Goal: Task Accomplishment & Management: Use online tool/utility

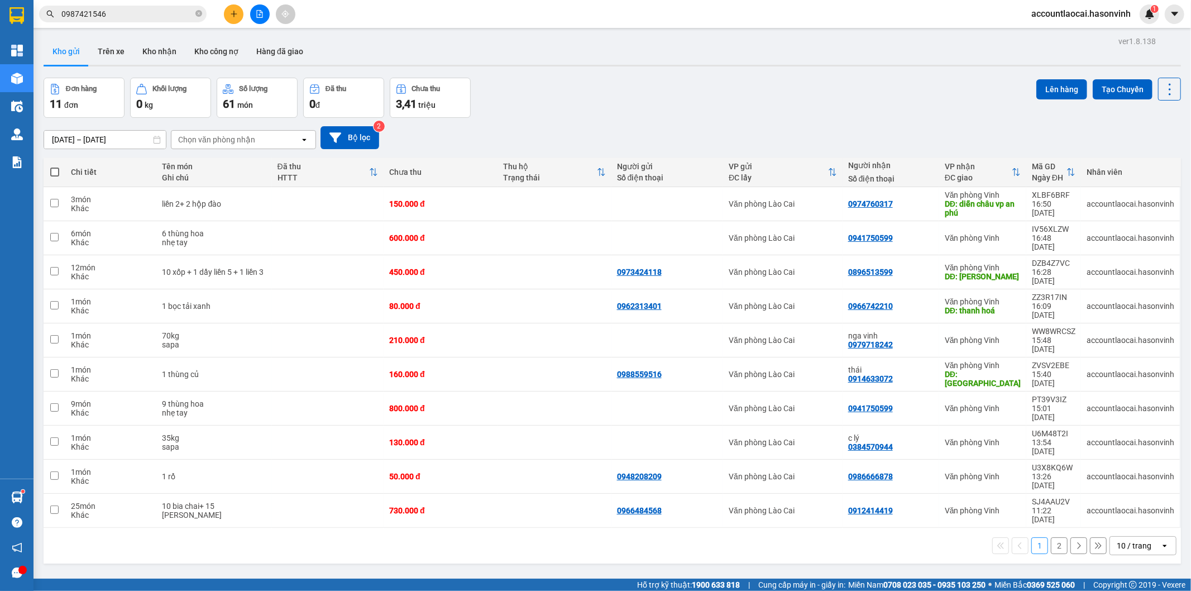
click at [1051, 537] on button "2" at bounding box center [1059, 545] width 17 height 17
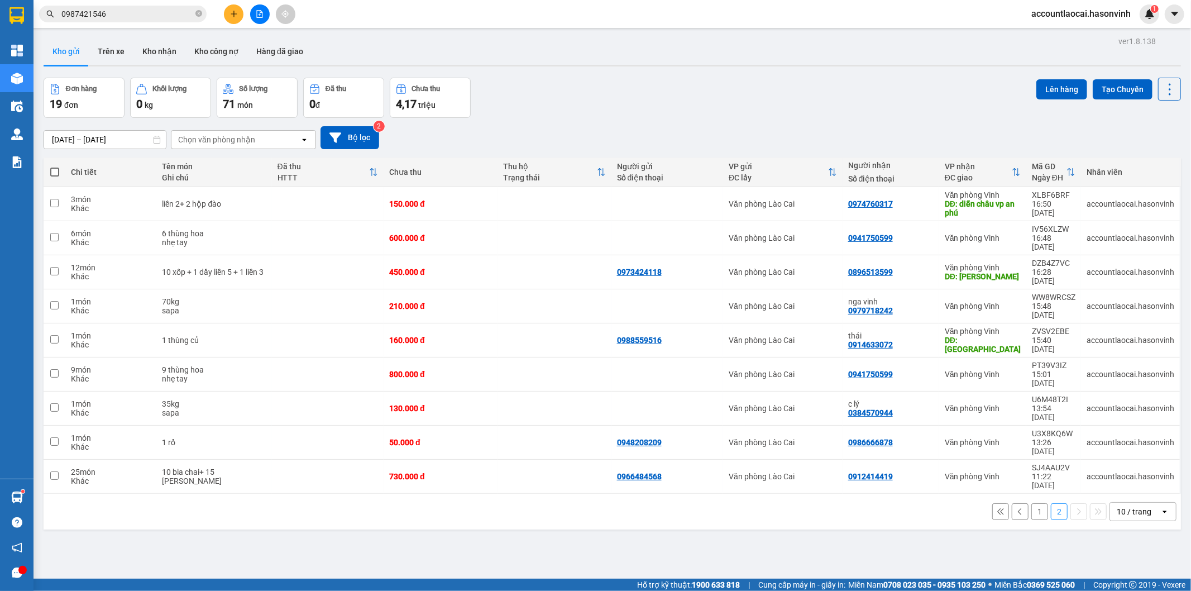
click at [1033, 503] on button "1" at bounding box center [1039, 511] width 17 height 17
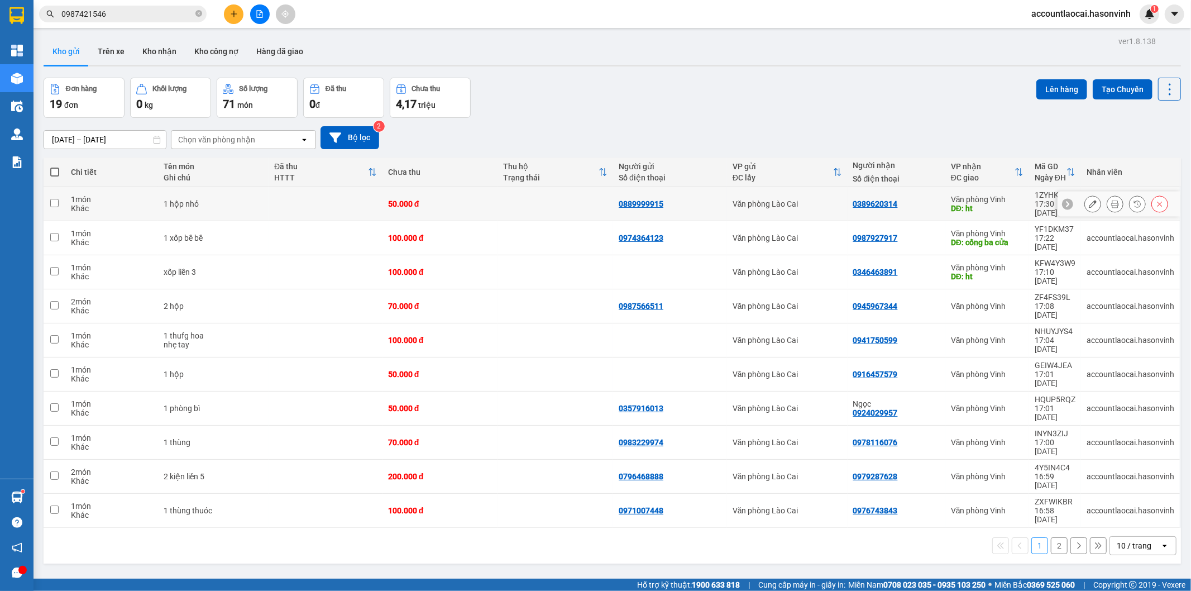
click at [454, 199] on div "50.000 đ" at bounding box center [440, 203] width 104 height 9
checkbox input "true"
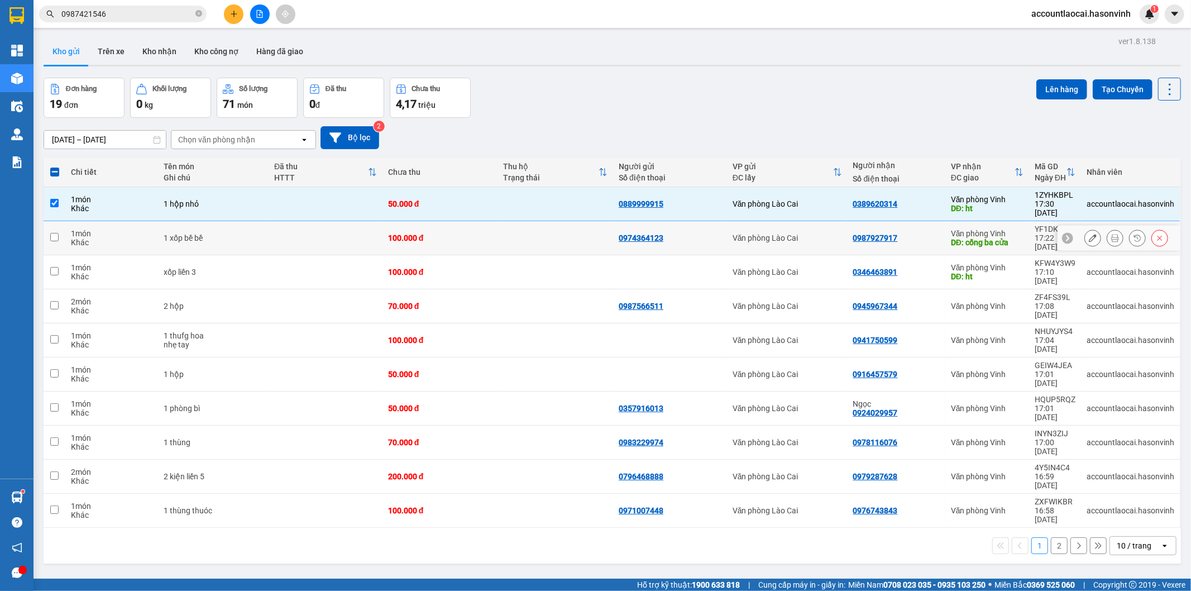
click at [436, 233] on div "100.000 đ" at bounding box center [440, 237] width 104 height 9
checkbox input "true"
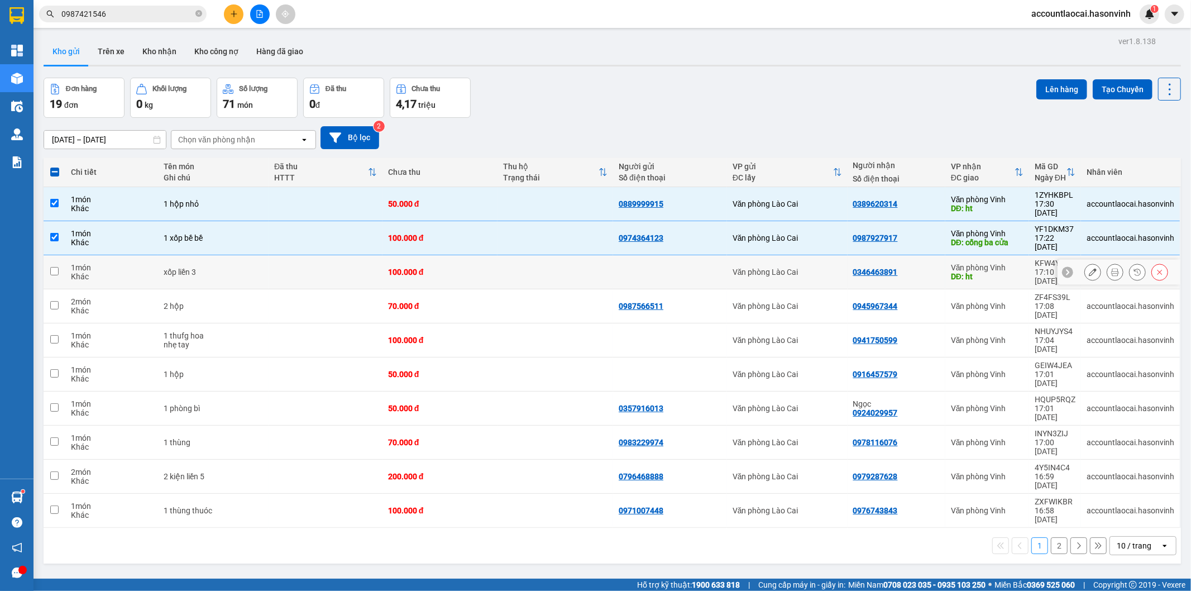
click at [425, 267] on div "100.000 đ" at bounding box center [440, 271] width 104 height 9
checkbox input "true"
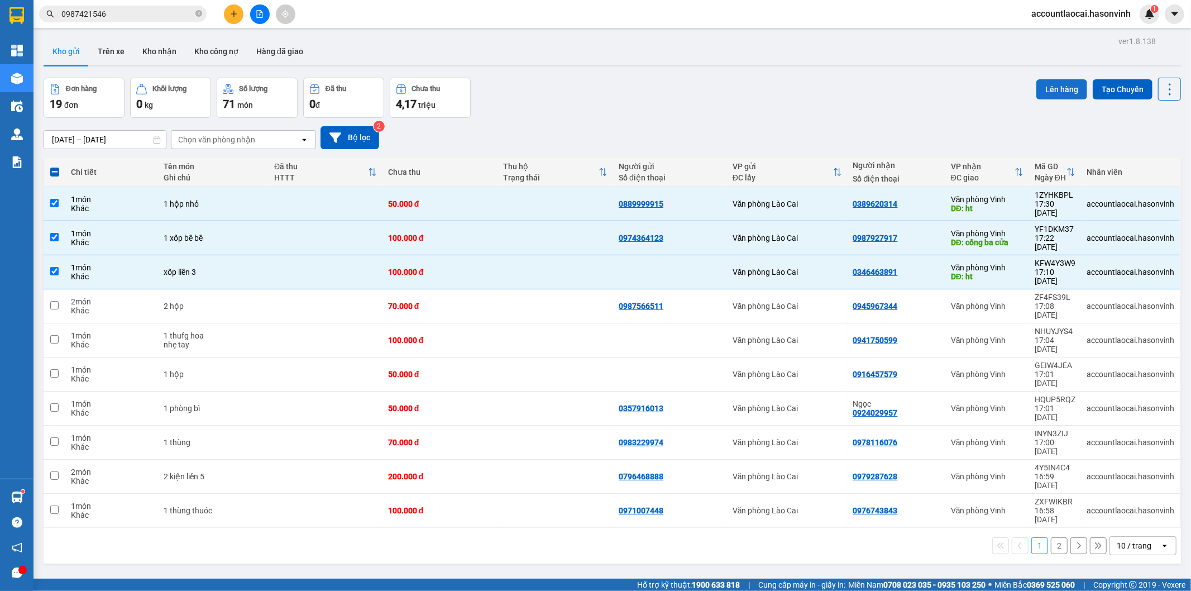
click at [1045, 88] on button "Lên hàng" at bounding box center [1061, 89] width 51 height 20
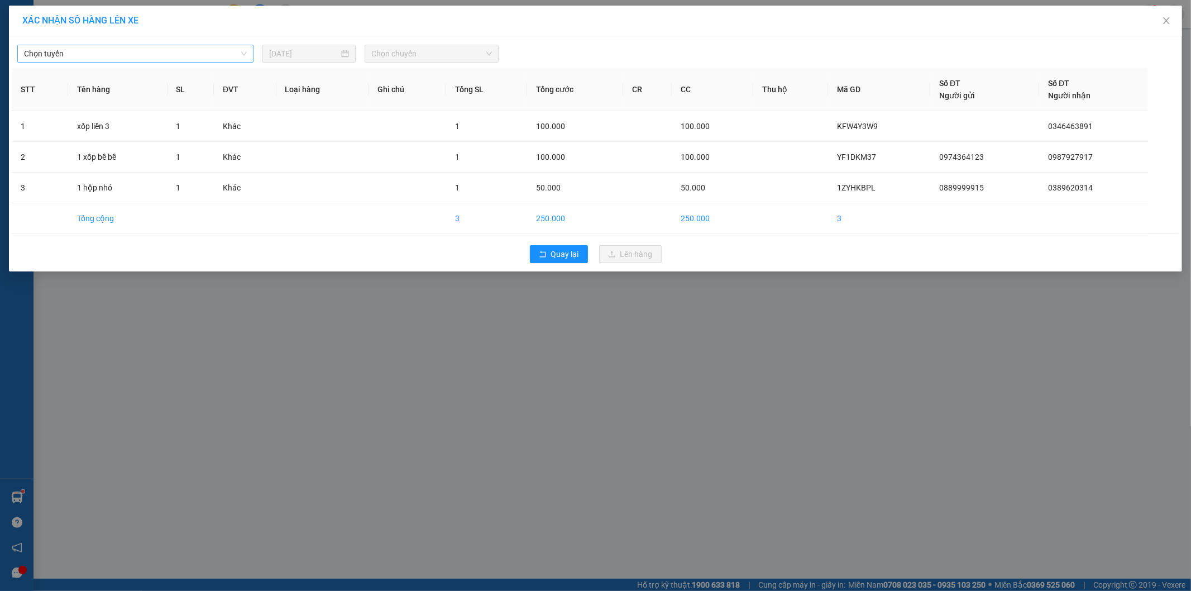
click at [88, 53] on span "Chọn tuyến" at bounding box center [135, 53] width 223 height 17
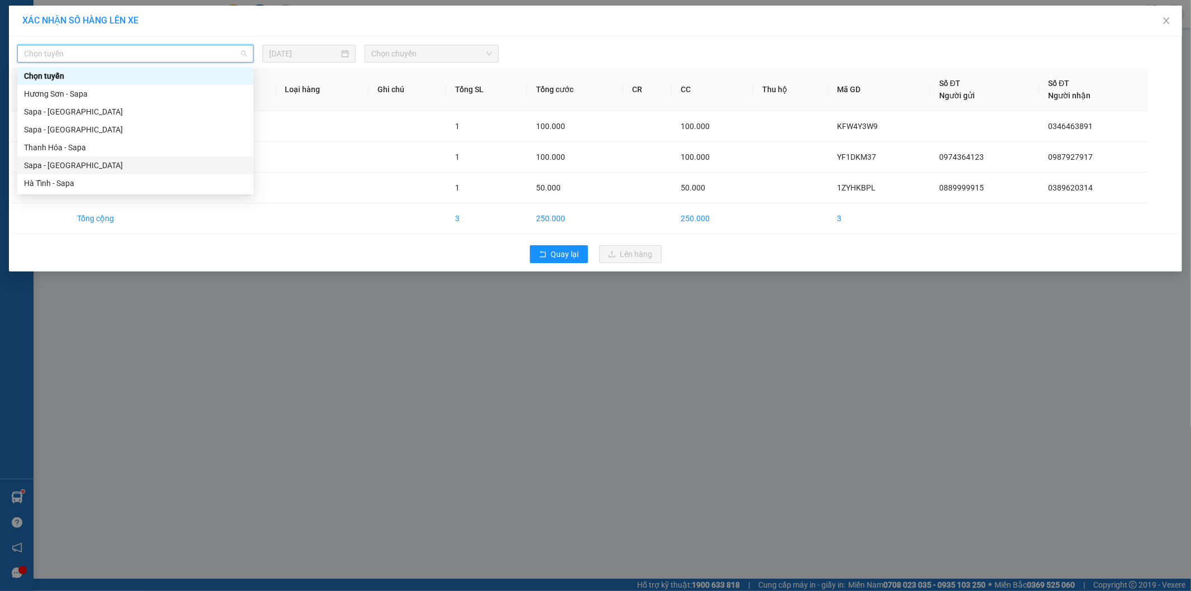
click at [37, 165] on div "Sapa - [GEOGRAPHIC_DATA]" at bounding box center [135, 165] width 223 height 12
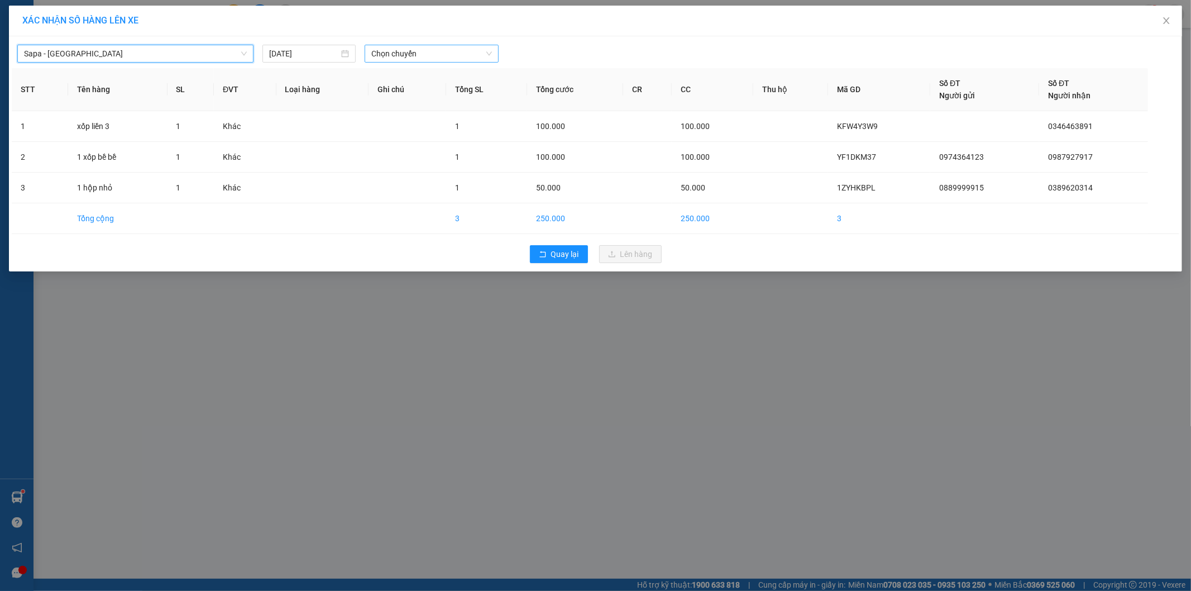
click at [421, 56] on span "Chọn chuyến" at bounding box center [431, 53] width 121 height 17
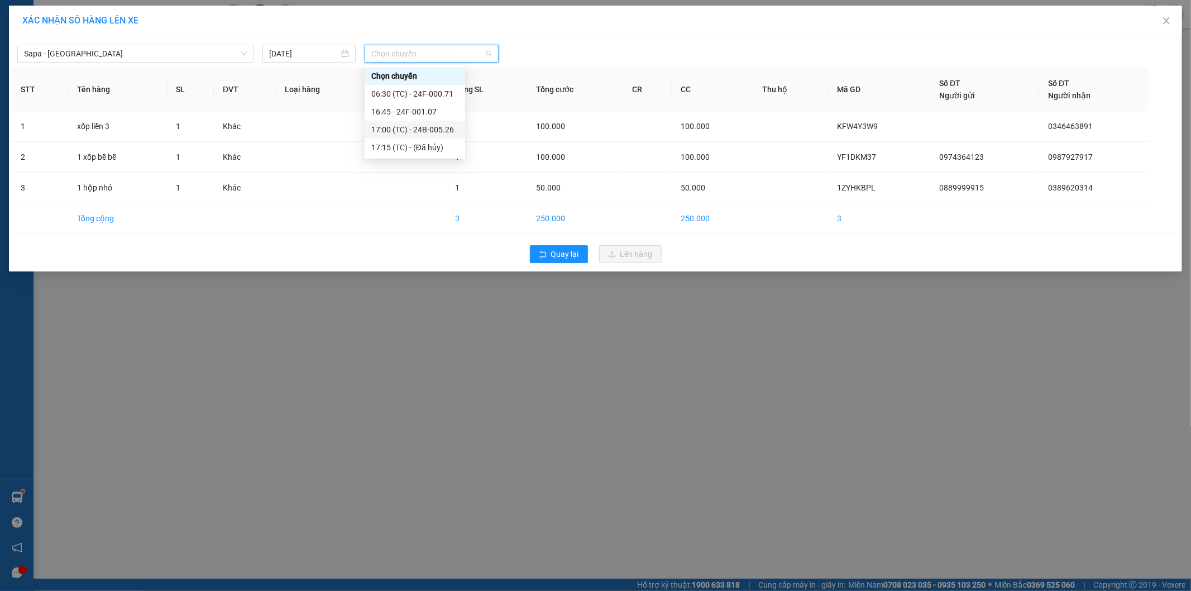
click at [430, 127] on div "17:00 (TC) - 24B-005.26" at bounding box center [414, 129] width 87 height 12
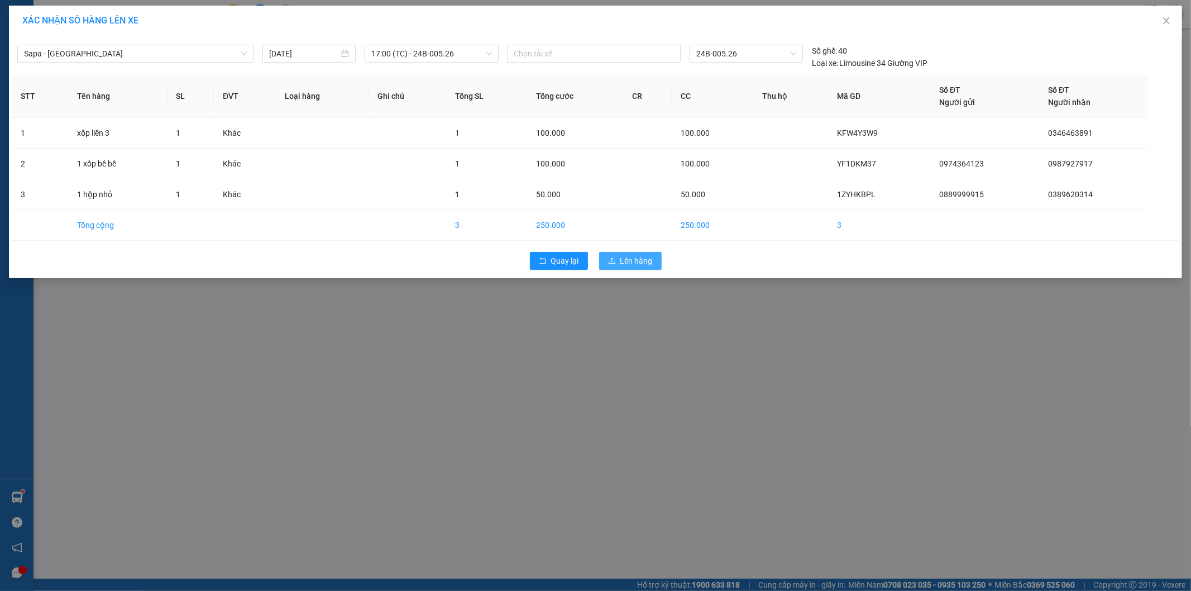
click at [630, 257] on span "Lên hàng" at bounding box center [636, 261] width 32 height 12
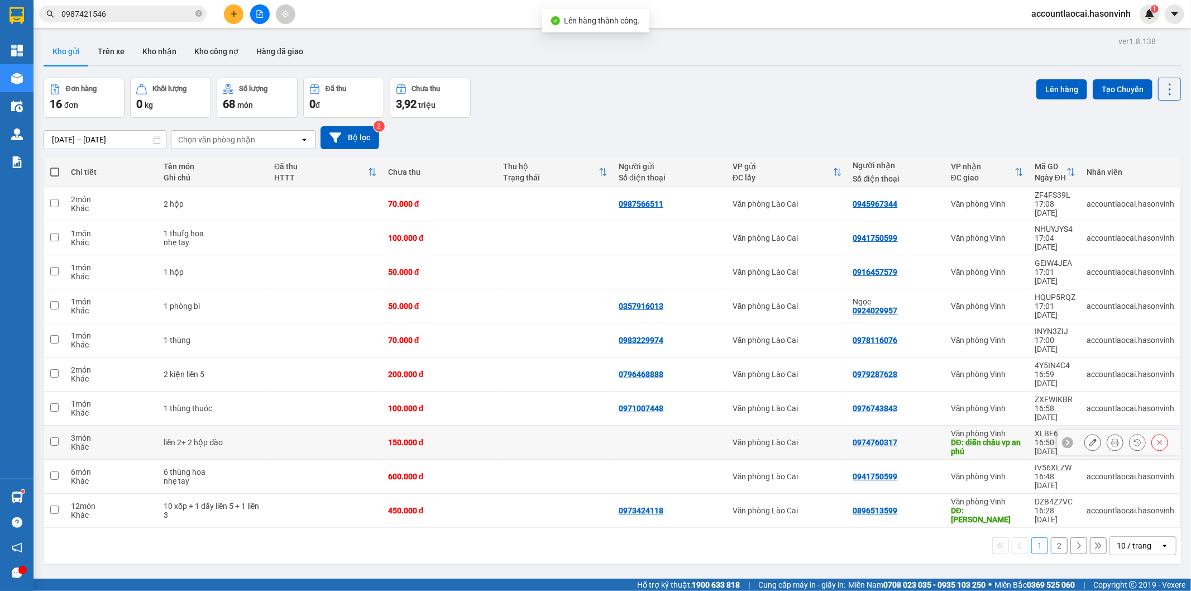
click at [573, 425] on td at bounding box center [555, 442] width 116 height 34
checkbox input "true"
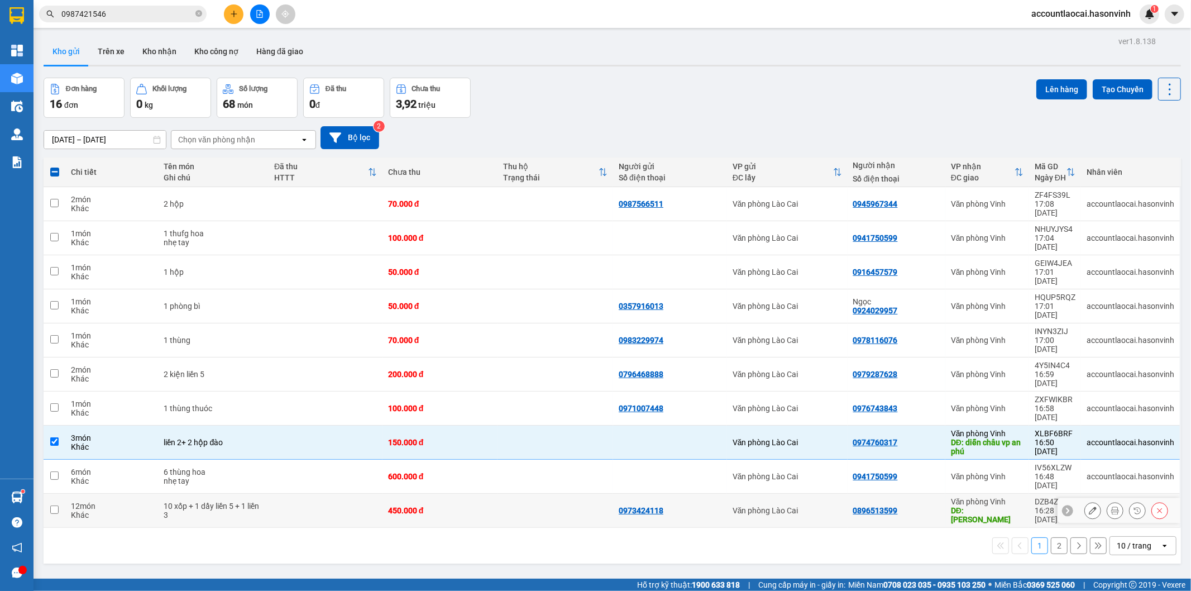
drag, startPoint x: 518, startPoint y: 427, endPoint x: 527, endPoint y: 423, distance: 9.5
click at [518, 494] on td at bounding box center [555, 511] width 116 height 34
checkbox input "true"
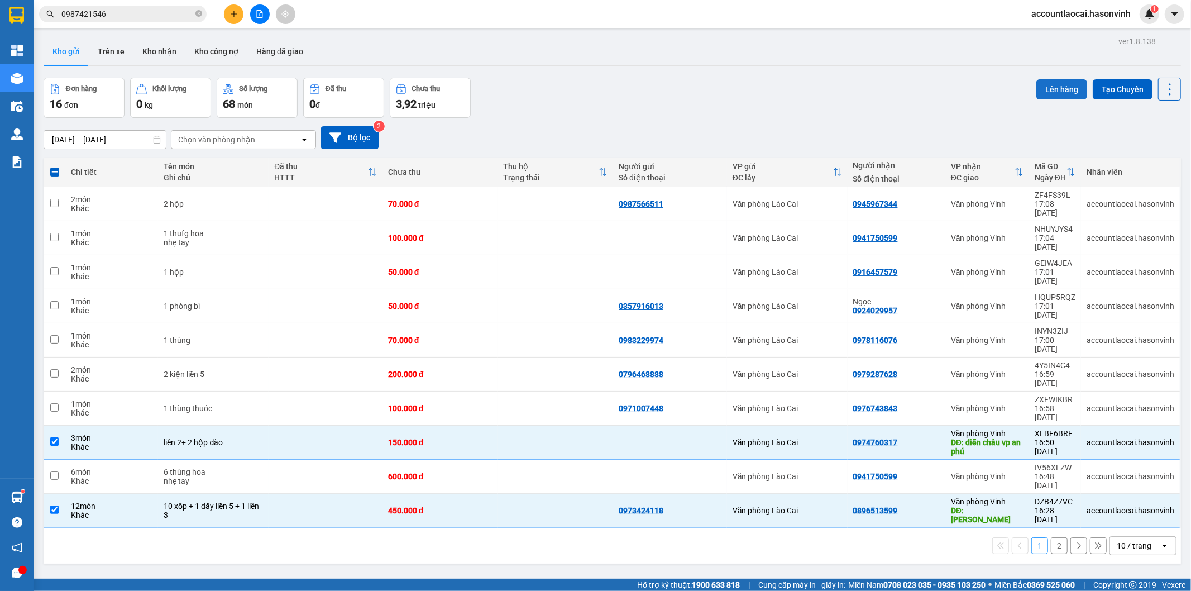
click at [1066, 89] on button "Lên hàng" at bounding box center [1061, 89] width 51 height 20
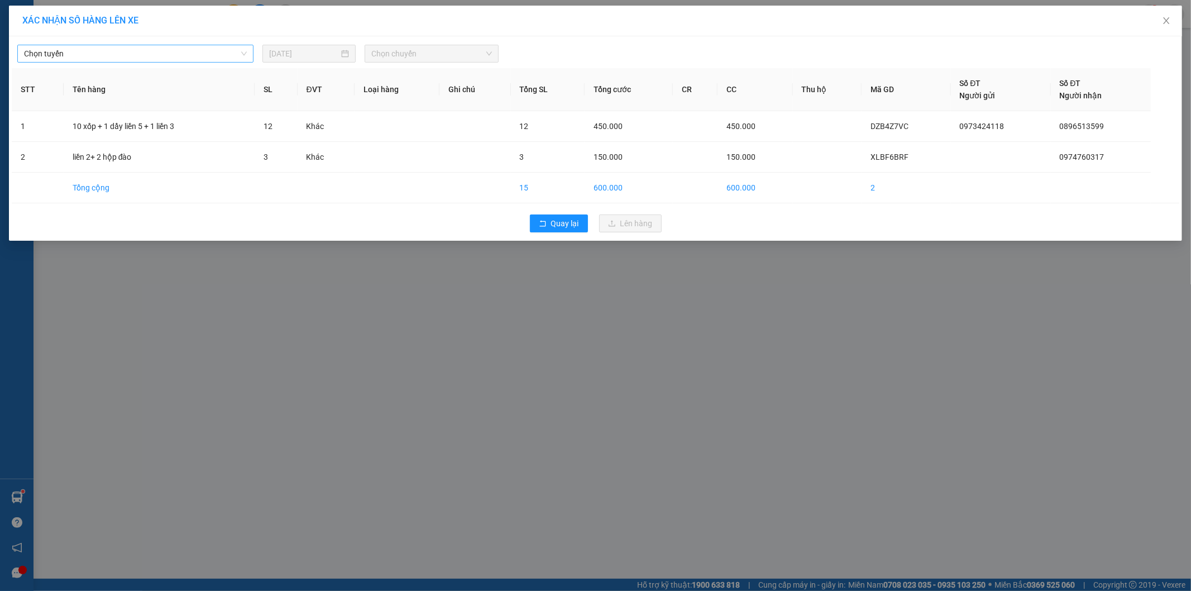
click at [76, 52] on span "Chọn tuyến" at bounding box center [135, 53] width 223 height 17
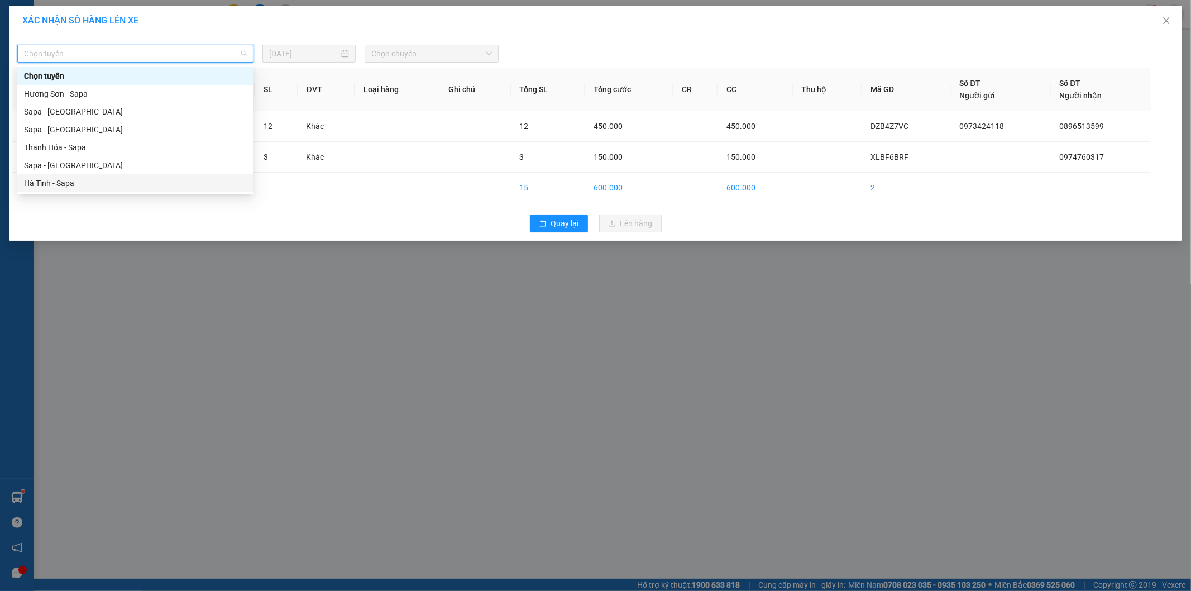
click at [59, 174] on div "Hà Tĩnh - Sapa" at bounding box center [135, 183] width 236 height 18
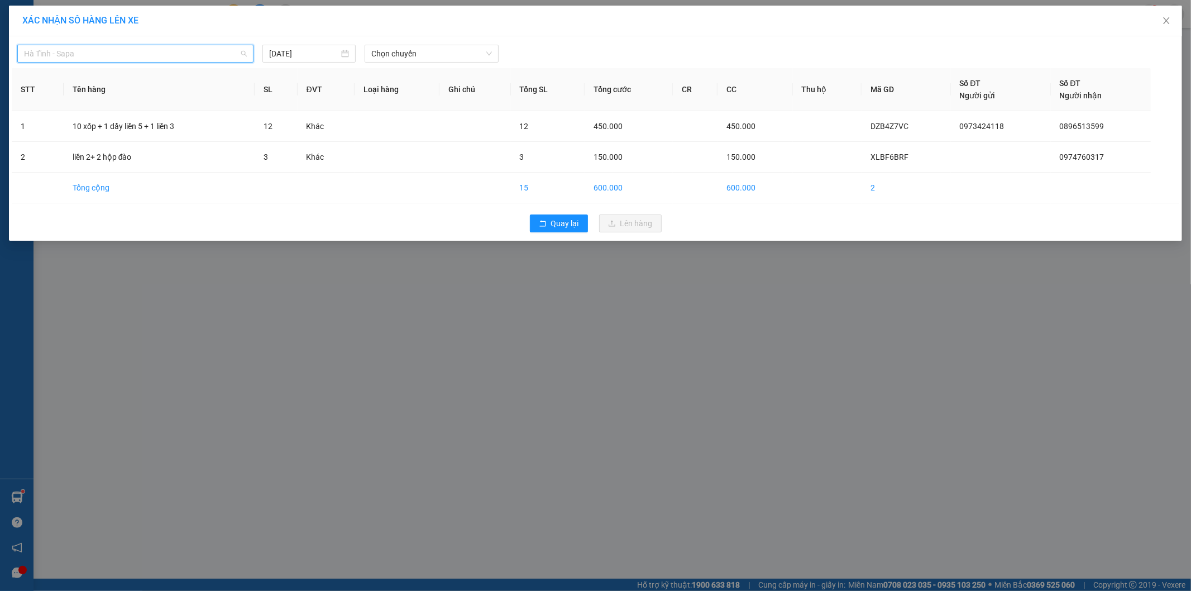
click at [102, 49] on span "Hà Tĩnh - Sapa" at bounding box center [135, 53] width 223 height 17
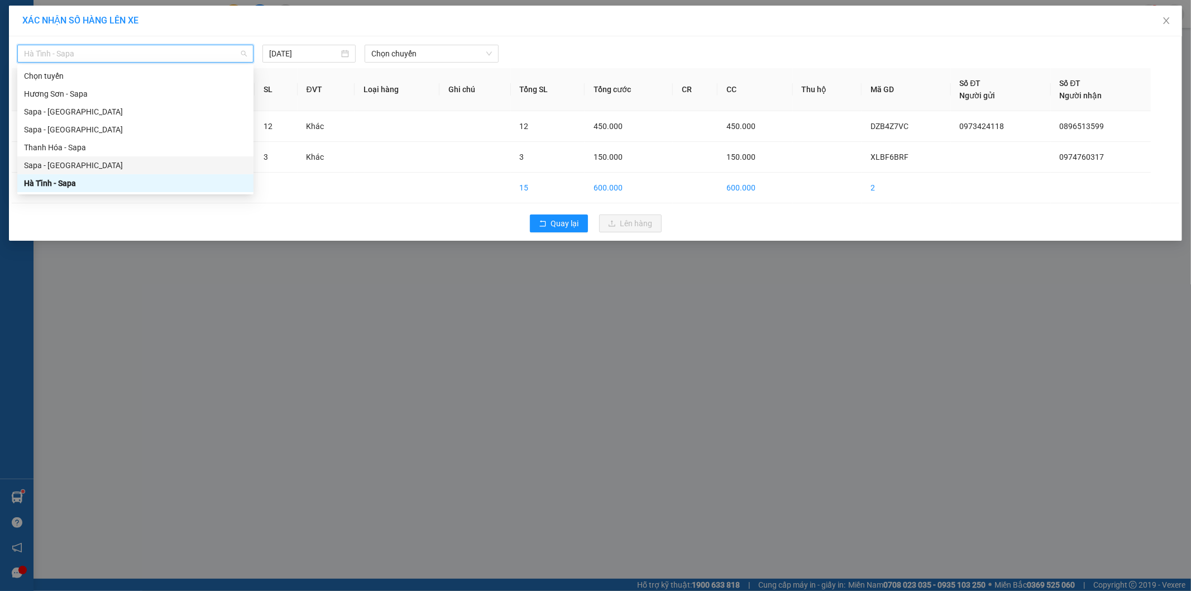
click at [76, 166] on div "Sapa - [GEOGRAPHIC_DATA]" at bounding box center [135, 165] width 223 height 12
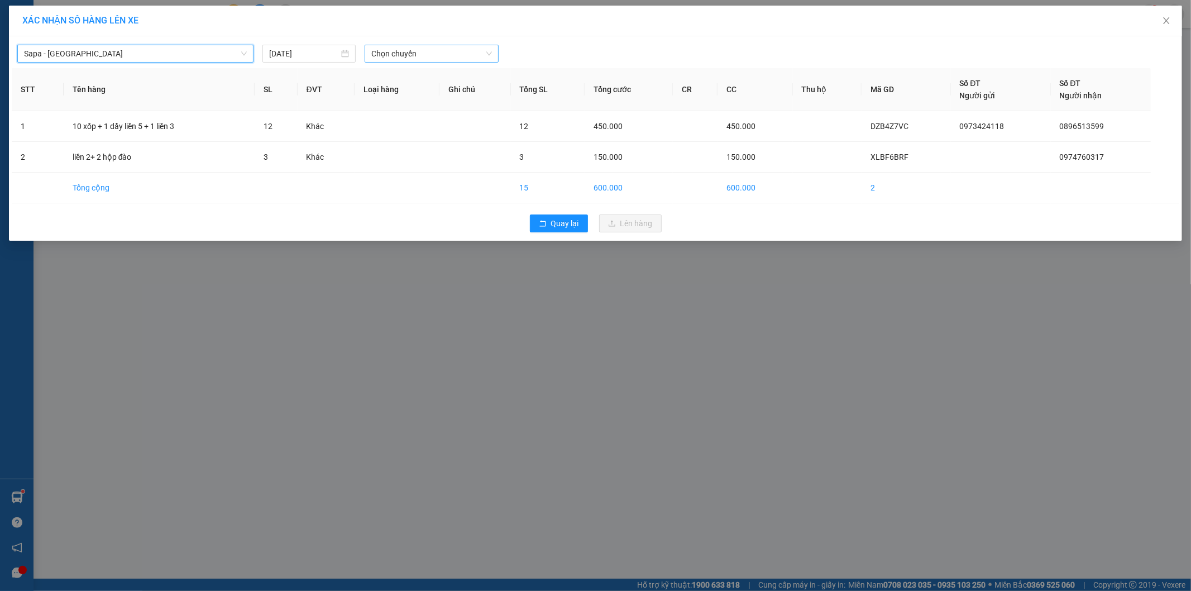
click at [403, 60] on span "Chọn chuyến" at bounding box center [431, 53] width 121 height 17
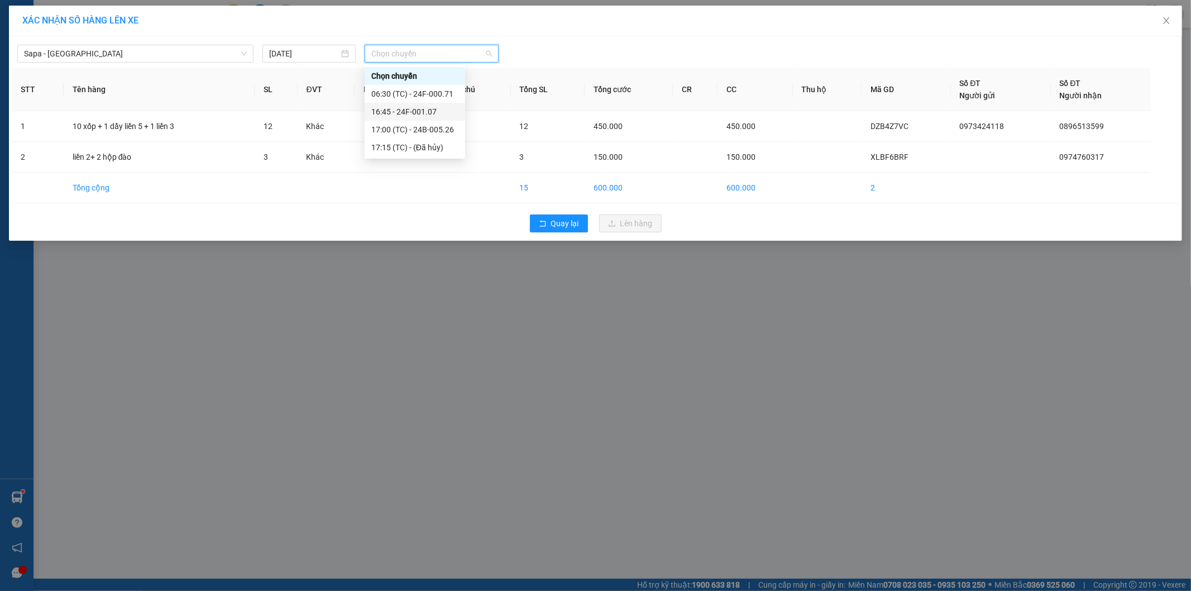
click at [405, 115] on div "16:45 - 24F-001.07" at bounding box center [414, 112] width 87 height 12
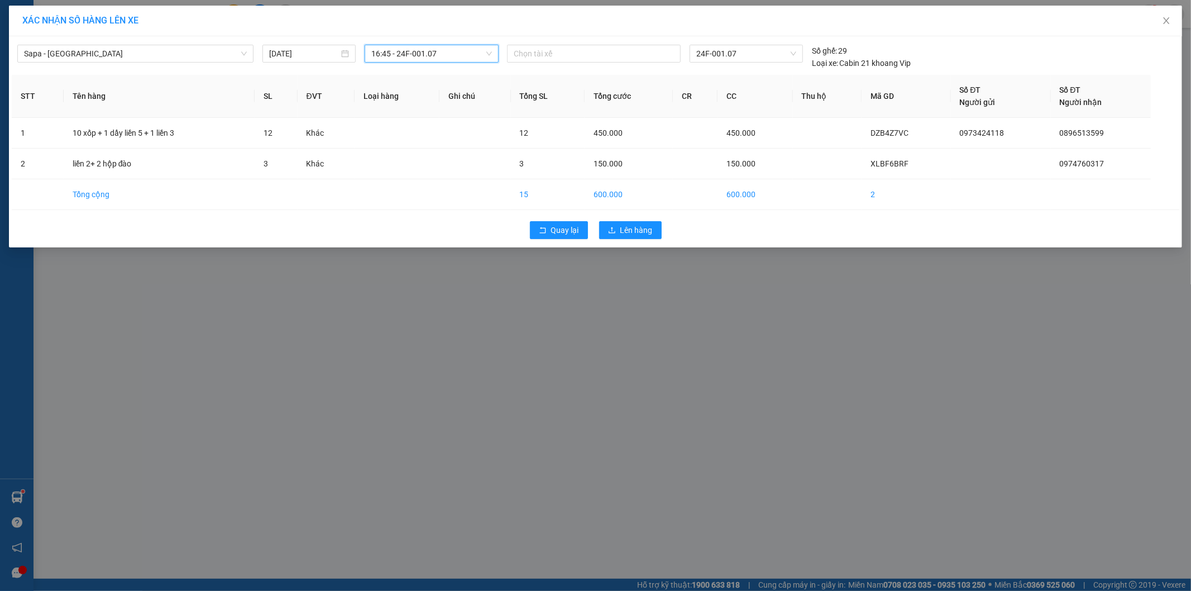
click at [451, 56] on span "16:45 - 24F-001.07" at bounding box center [431, 53] width 121 height 17
click at [431, 128] on div "17:00 (TC) - 24B-005.26" at bounding box center [414, 129] width 87 height 12
click at [640, 236] on span "Lên hàng" at bounding box center [636, 230] width 32 height 12
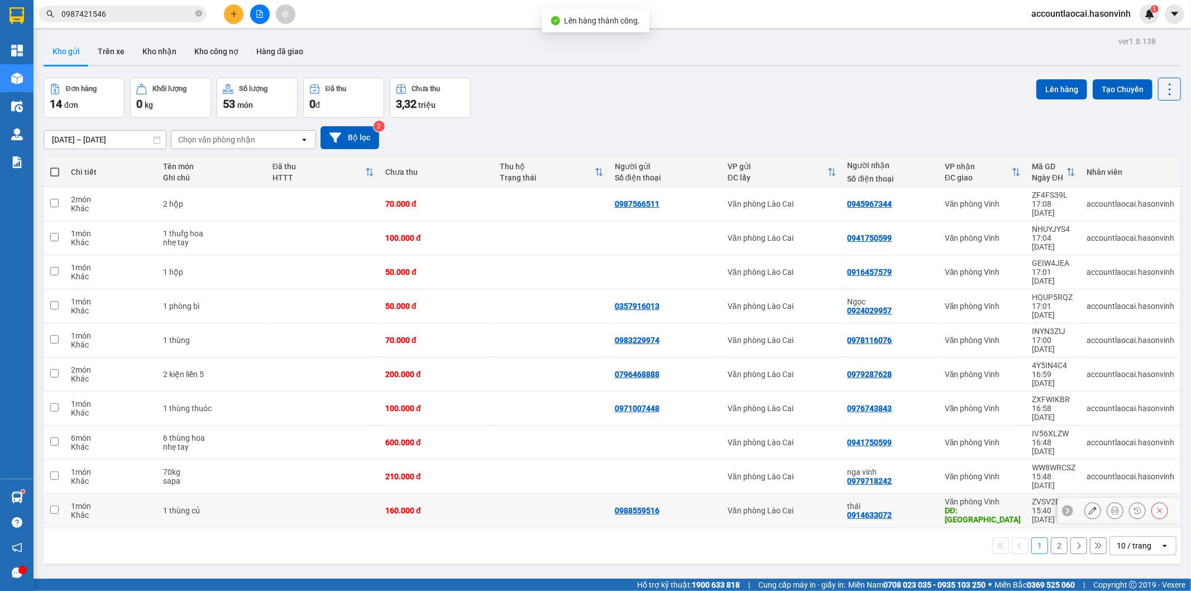
click at [285, 494] on td at bounding box center [323, 511] width 113 height 34
checkbox input "true"
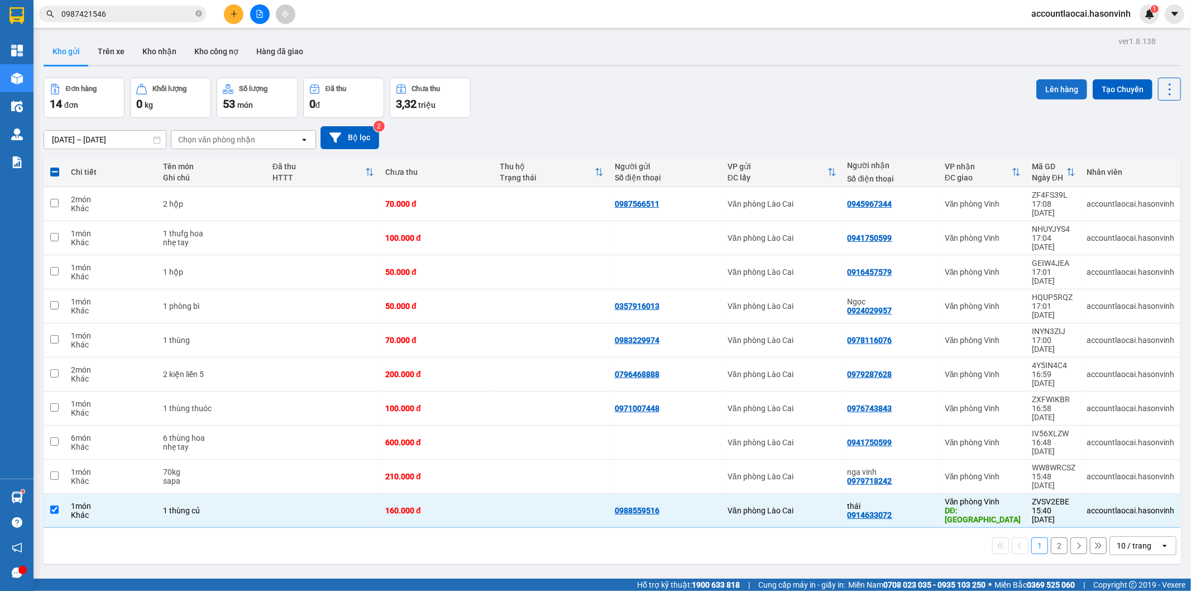
click at [1054, 85] on button "Lên hàng" at bounding box center [1061, 89] width 51 height 20
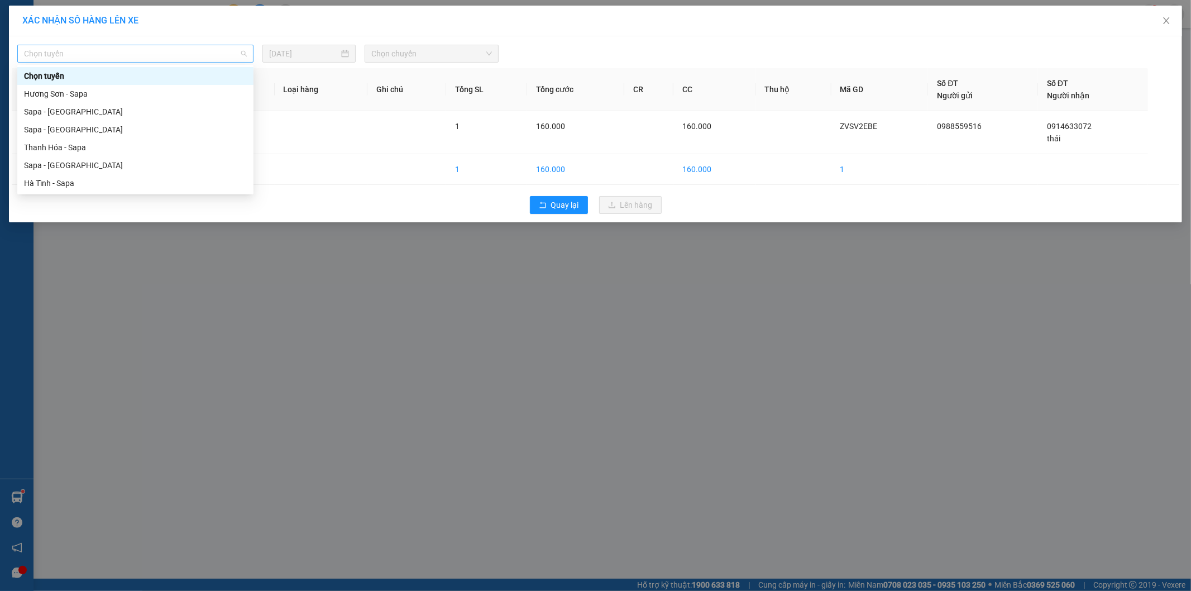
click at [176, 54] on span "Chọn tuyến" at bounding box center [135, 53] width 223 height 17
drag, startPoint x: 79, startPoint y: 169, endPoint x: 94, endPoint y: 159, distance: 17.8
click at [82, 168] on div "Sapa - [GEOGRAPHIC_DATA]" at bounding box center [135, 165] width 223 height 12
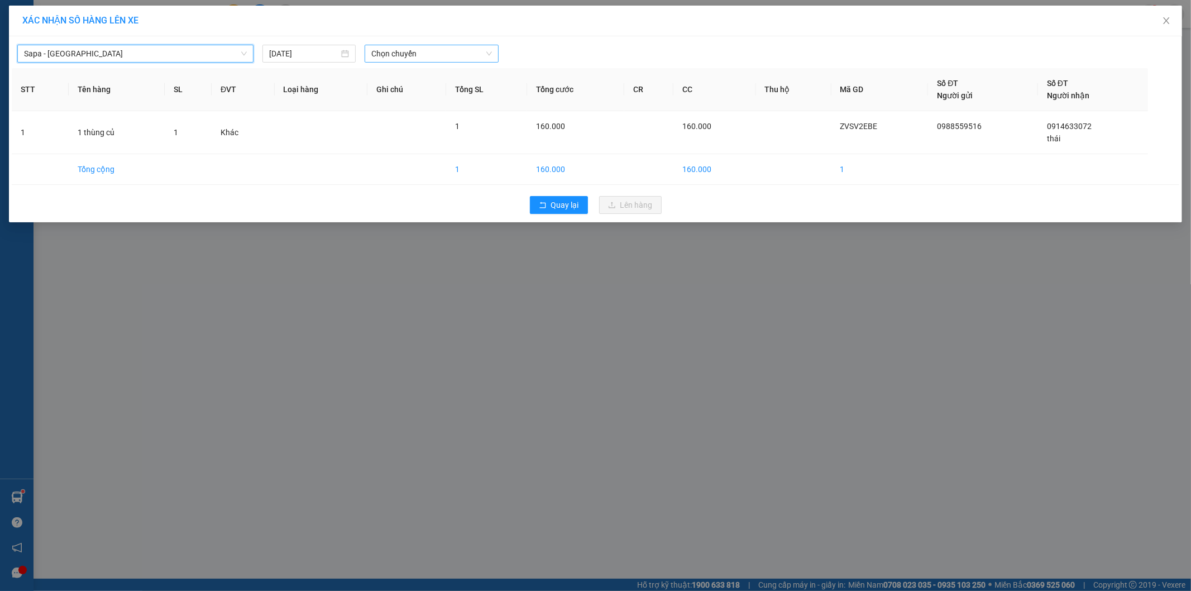
click at [393, 50] on span "Chọn chuyến" at bounding box center [431, 53] width 121 height 17
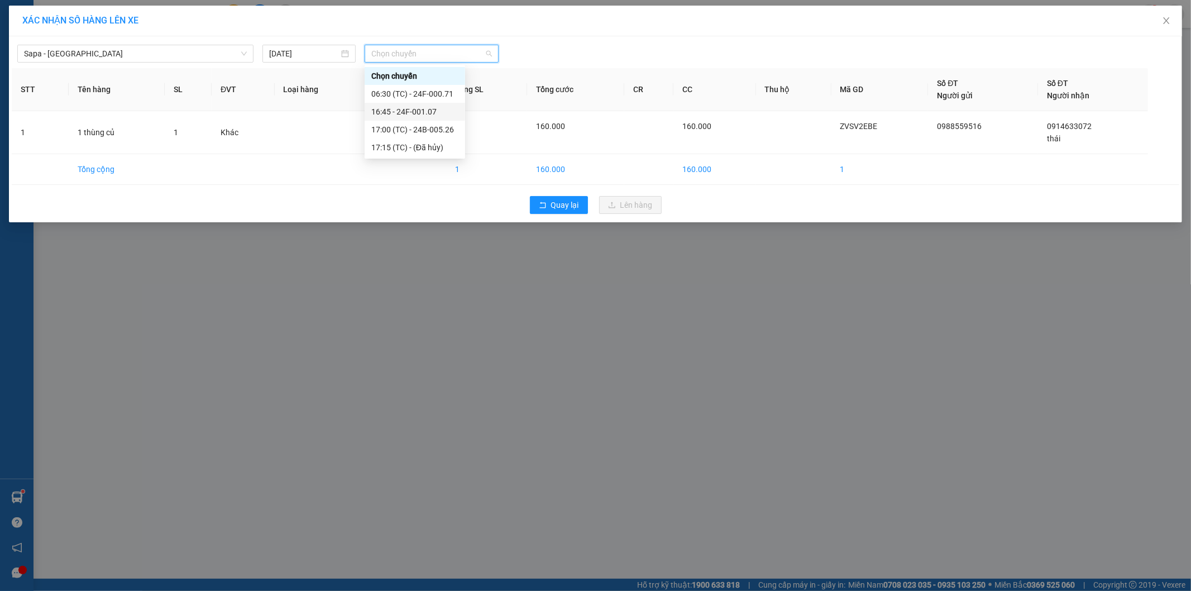
click at [411, 107] on div "16:45 - 24F-001.07" at bounding box center [414, 112] width 87 height 12
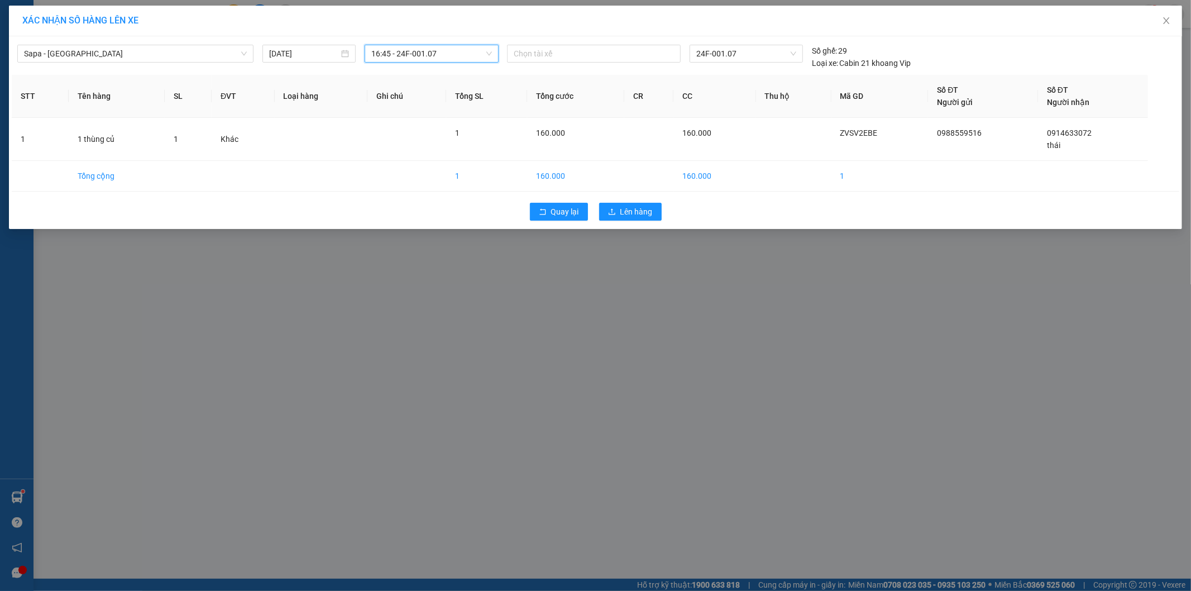
click at [421, 59] on span "16:45 - 24F-001.07" at bounding box center [431, 53] width 121 height 17
click at [425, 127] on div "17:00 (TC) - 24B-005.26" at bounding box center [414, 129] width 87 height 12
click at [645, 210] on span "Lên hàng" at bounding box center [636, 211] width 32 height 12
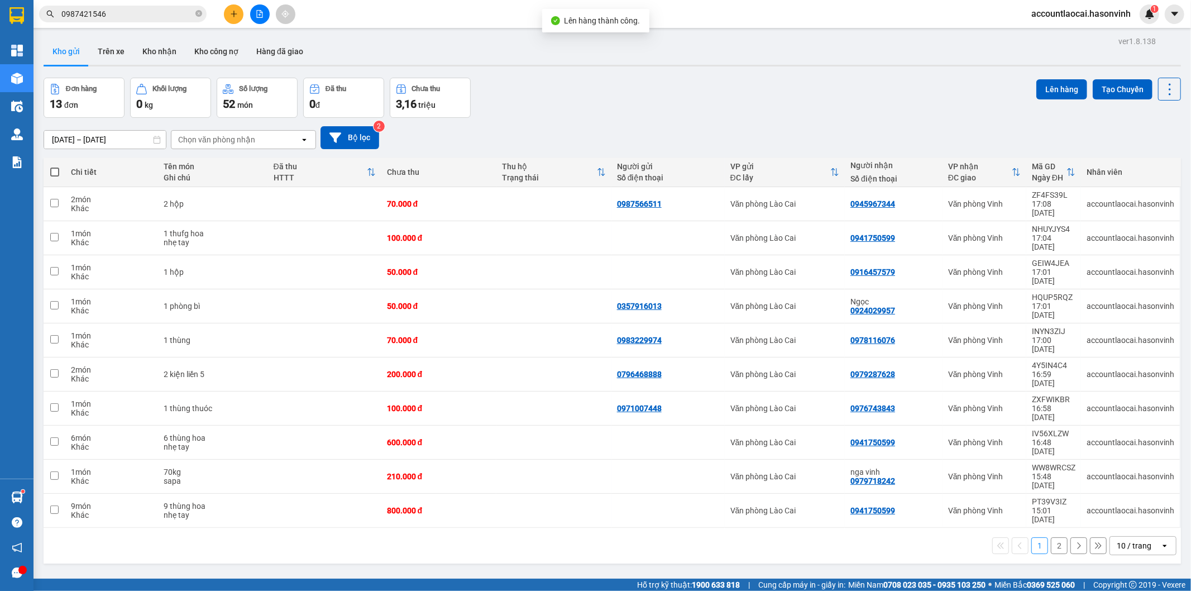
click at [1052, 537] on button "2" at bounding box center [1059, 545] width 17 height 17
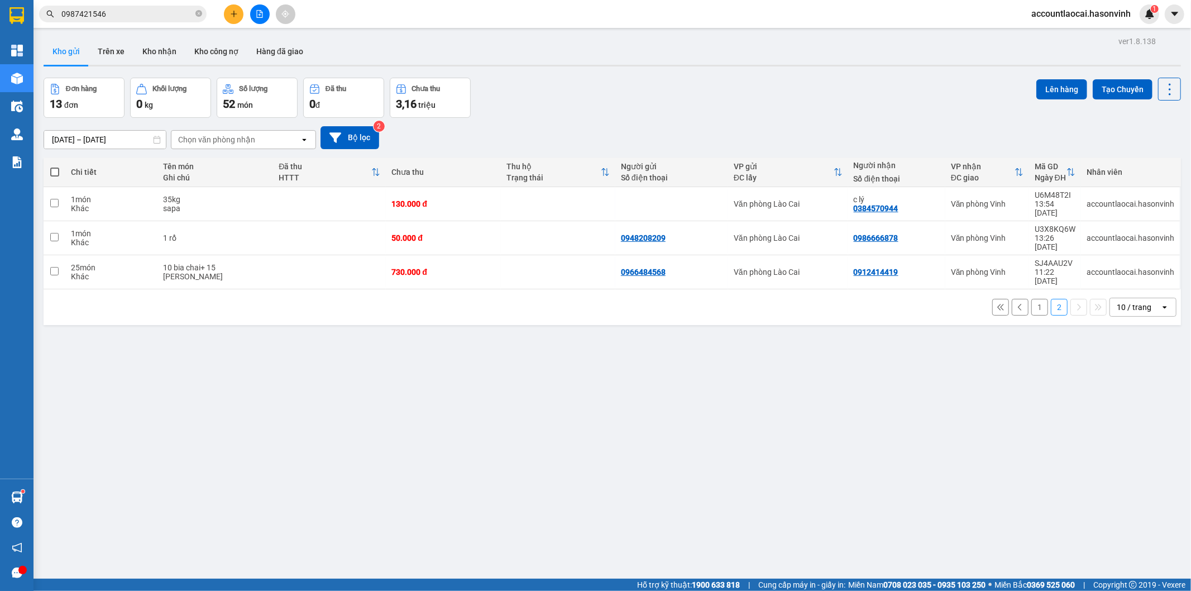
click at [1033, 299] on button "1" at bounding box center [1039, 307] width 17 height 17
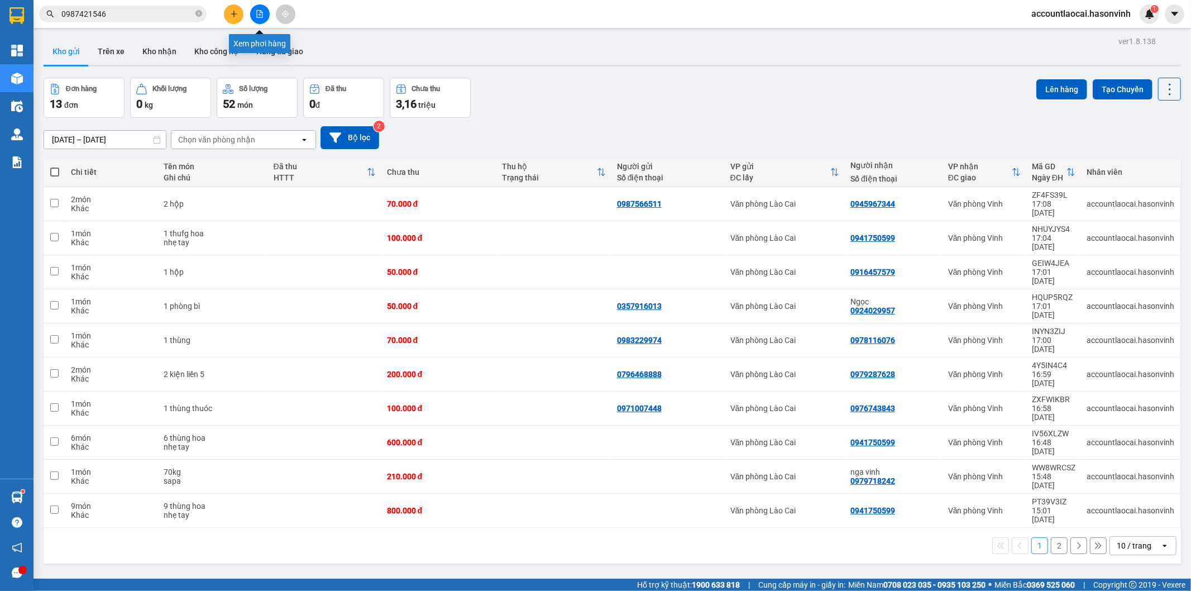
click at [260, 15] on icon "file-add" at bounding box center [260, 14] width 6 height 8
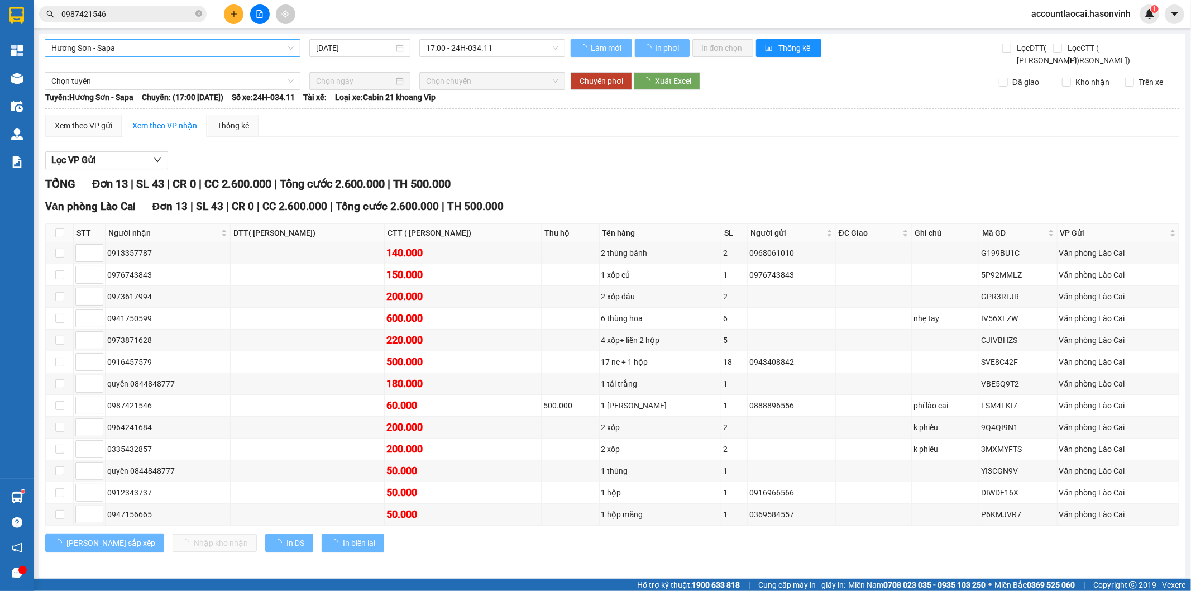
click at [159, 51] on span "Hương Sơn - Sapa" at bounding box center [172, 48] width 242 height 17
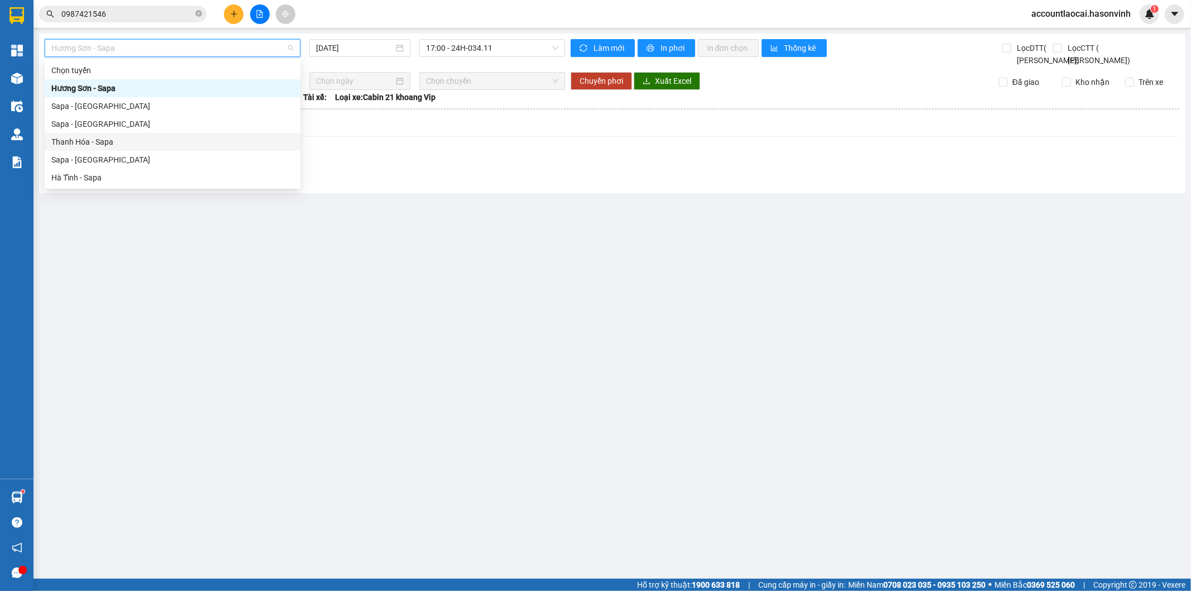
click at [121, 152] on div "Sapa - [GEOGRAPHIC_DATA]" at bounding box center [173, 160] width 256 height 18
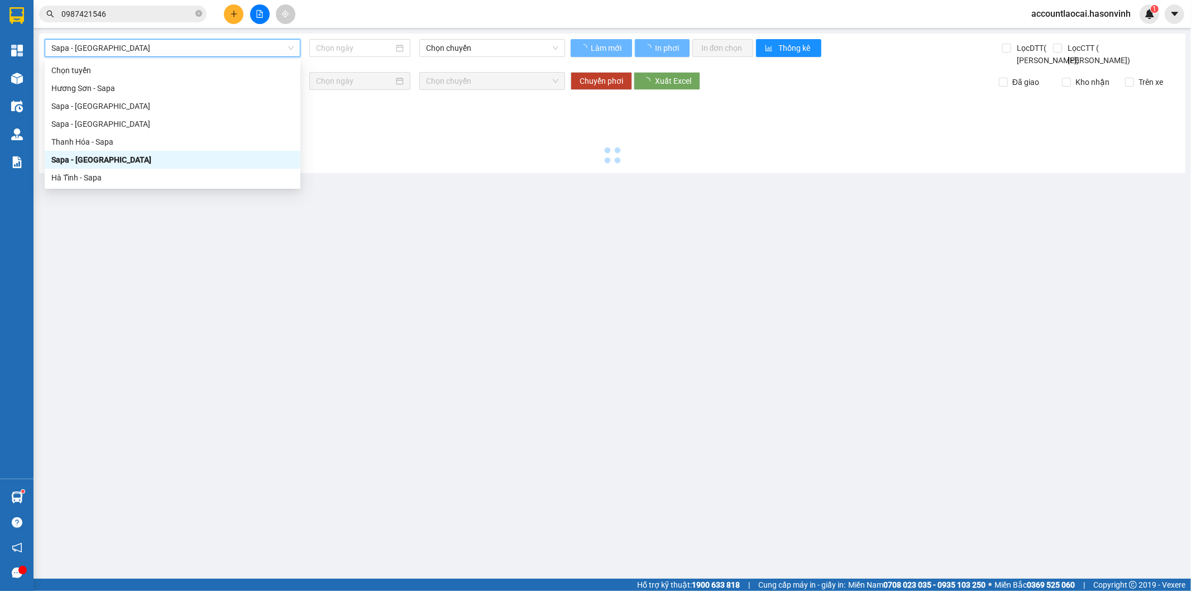
type input "[DATE]"
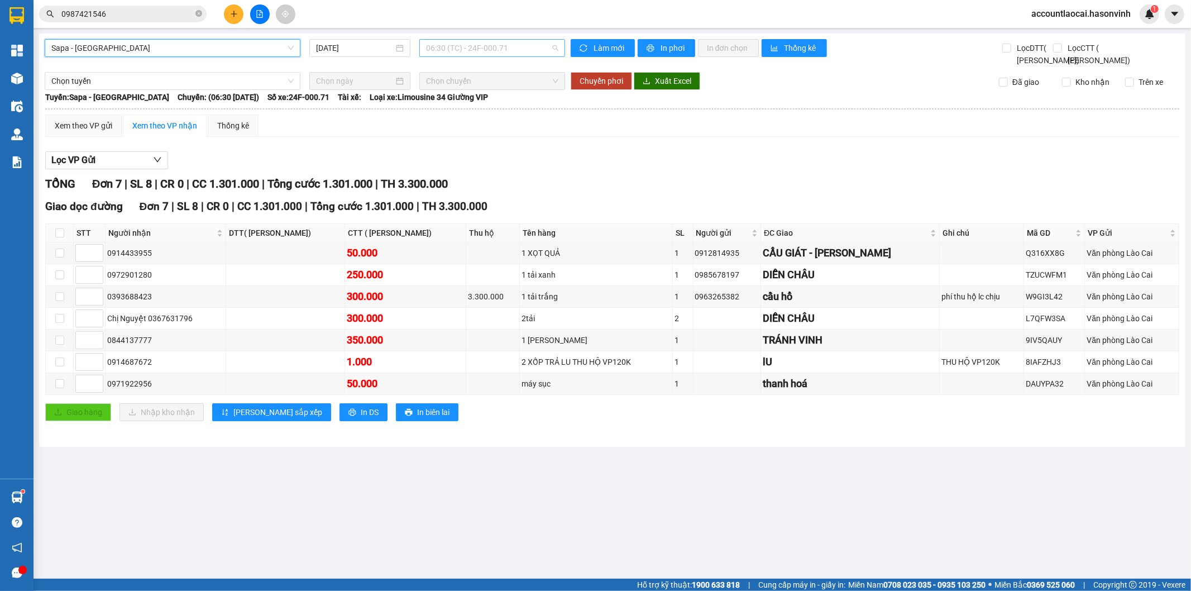
click at [503, 46] on span "06:30 (TC) - 24F-000.71" at bounding box center [492, 48] width 132 height 17
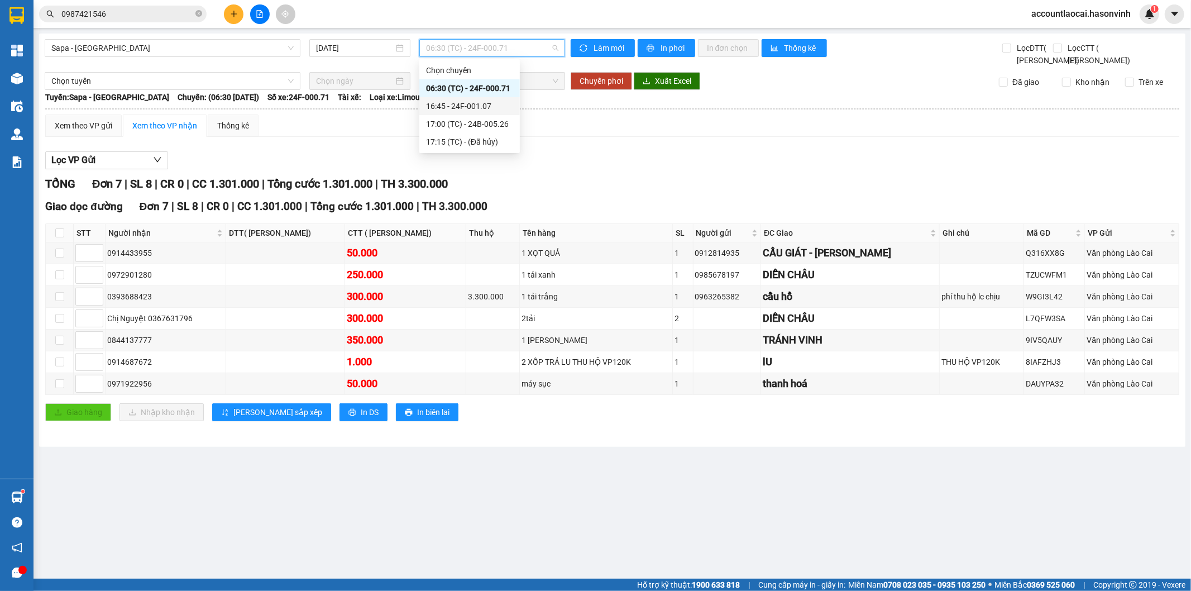
click at [492, 100] on div "16:45 - 24F-001.07" at bounding box center [469, 106] width 87 height 12
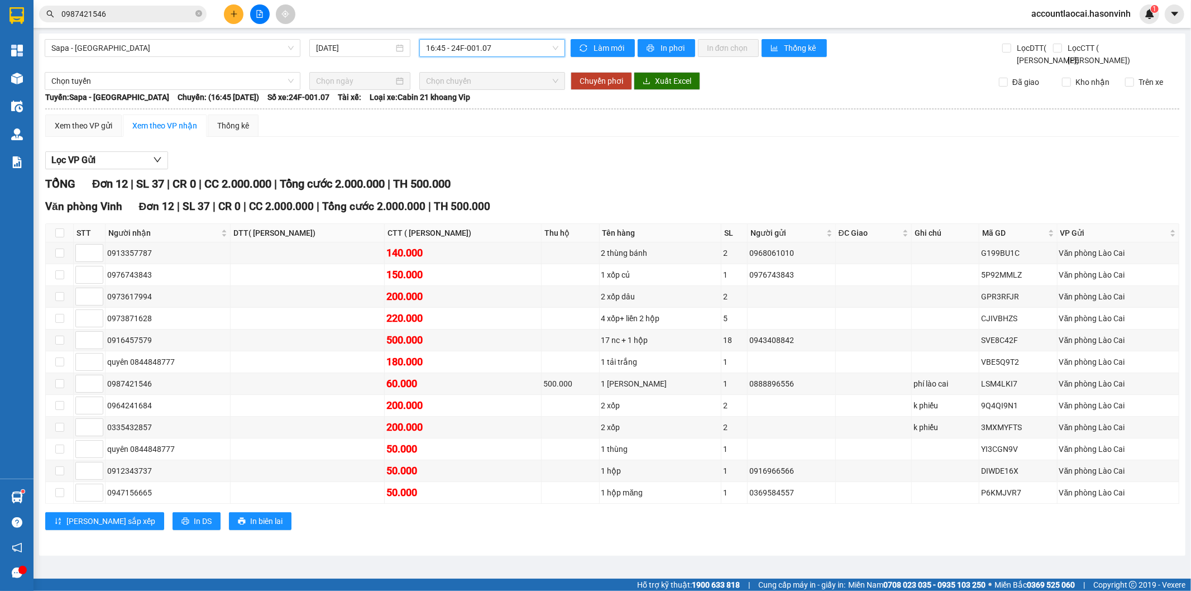
click at [465, 50] on span "16:45 - 24F-001.07" at bounding box center [492, 48] width 132 height 17
click at [480, 123] on div "17:00 (TC) - 24B-005.26" at bounding box center [469, 124] width 87 height 12
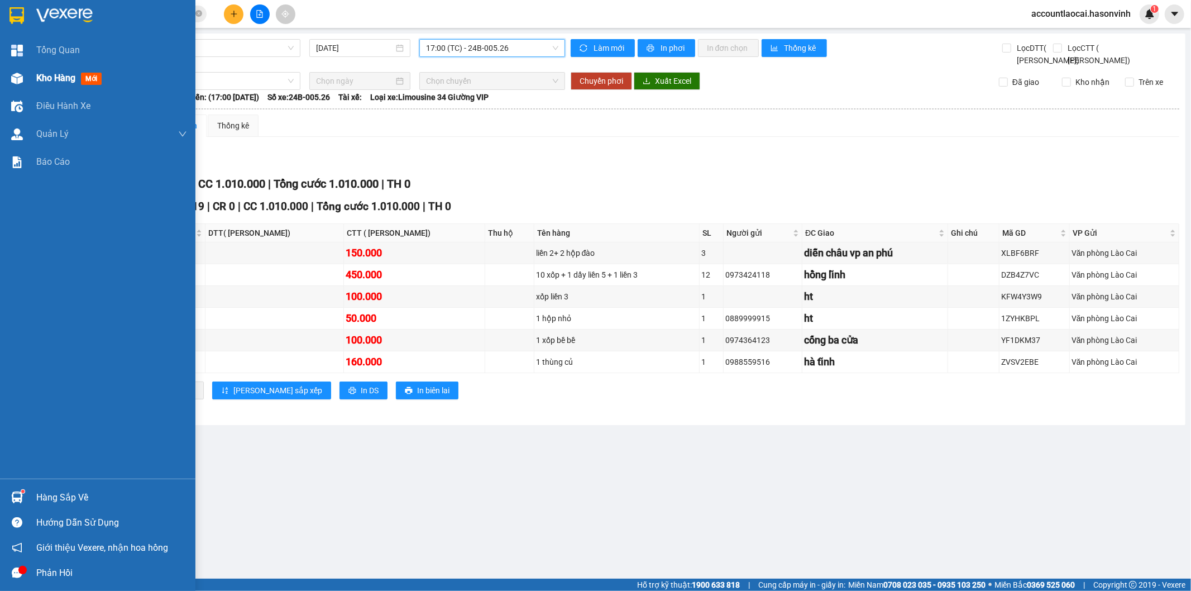
click at [0, 86] on div "Kho hàng mới" at bounding box center [97, 78] width 195 height 28
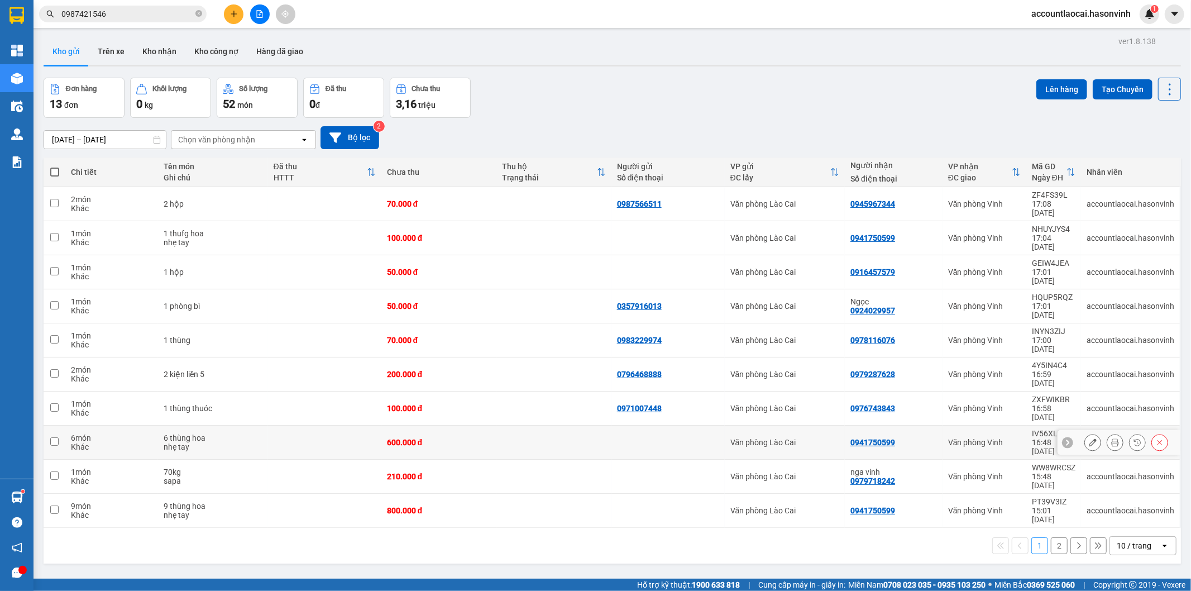
click at [409, 438] on div "600.000 đ" at bounding box center [439, 442] width 104 height 9
checkbox input "true"
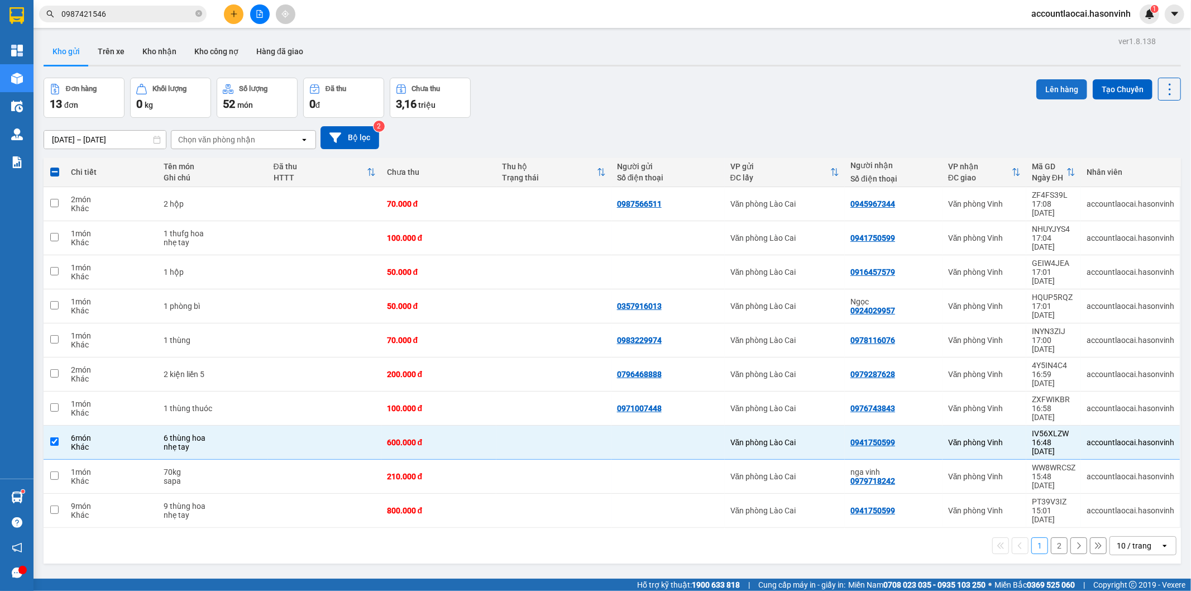
click at [1061, 88] on button "Lên hàng" at bounding box center [1061, 89] width 51 height 20
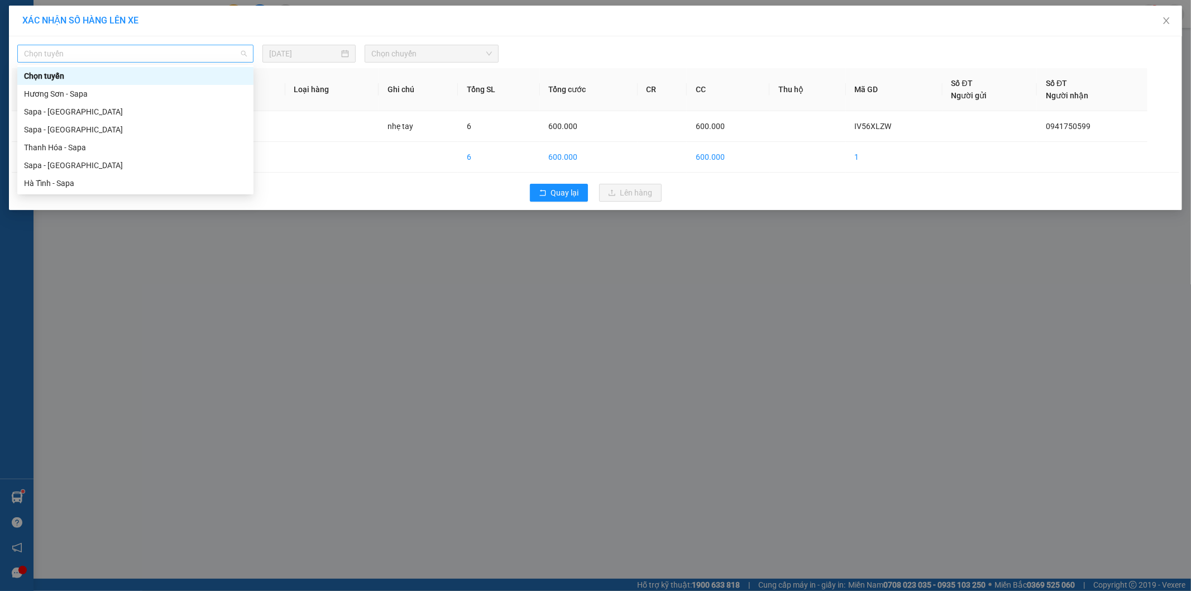
click at [68, 52] on span "Chọn tuyến" at bounding box center [135, 53] width 223 height 17
click at [61, 161] on div "Sapa - [GEOGRAPHIC_DATA]" at bounding box center [135, 165] width 223 height 12
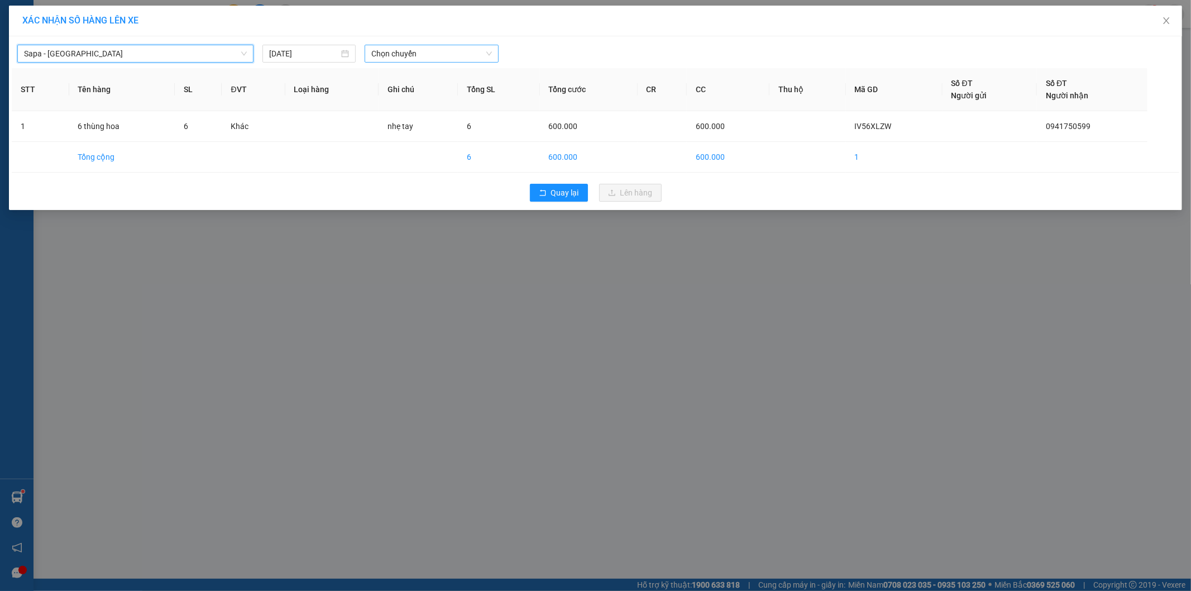
click at [434, 53] on span "Chọn chuyến" at bounding box center [431, 53] width 121 height 17
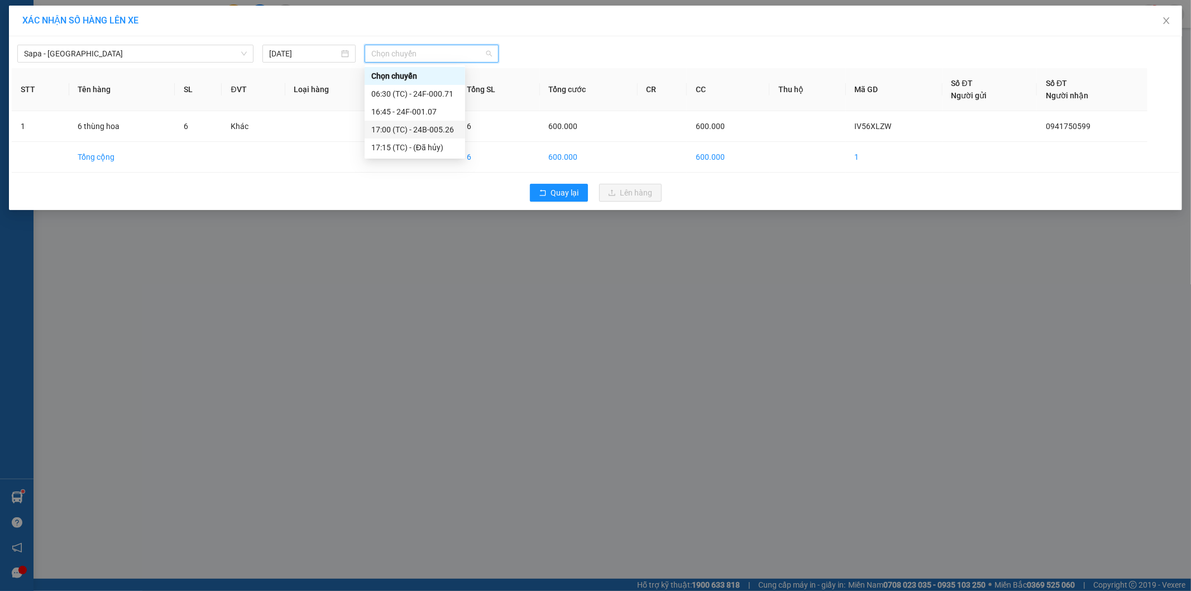
click at [443, 127] on div "17:00 (TC) - 24B-005.26" at bounding box center [414, 129] width 87 height 12
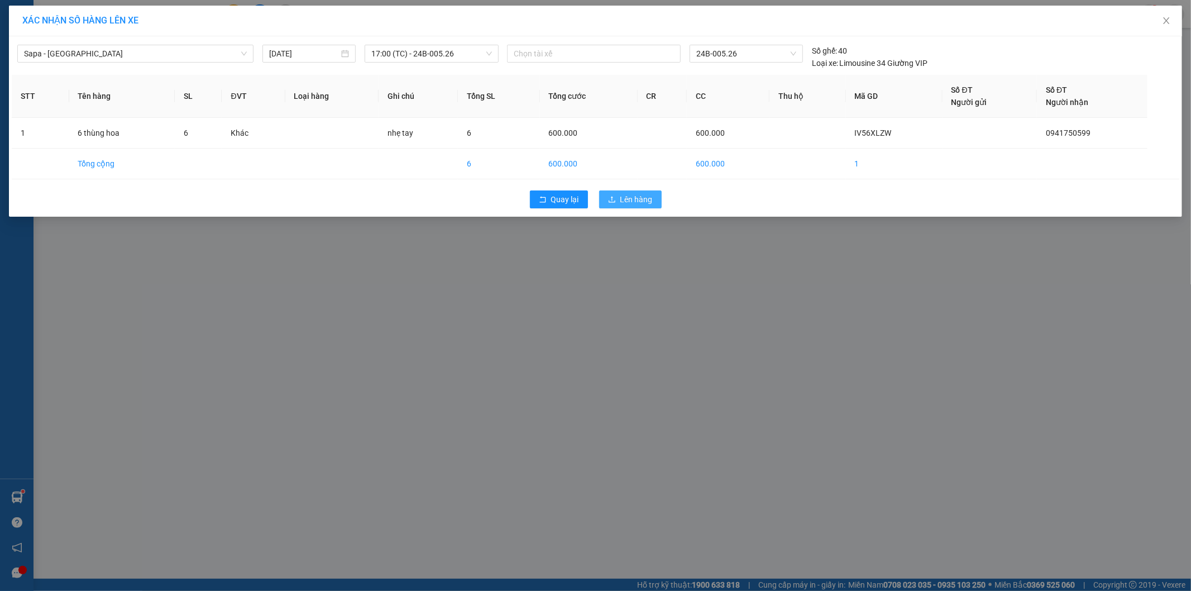
click at [638, 198] on span "Lên hàng" at bounding box center [636, 199] width 32 height 12
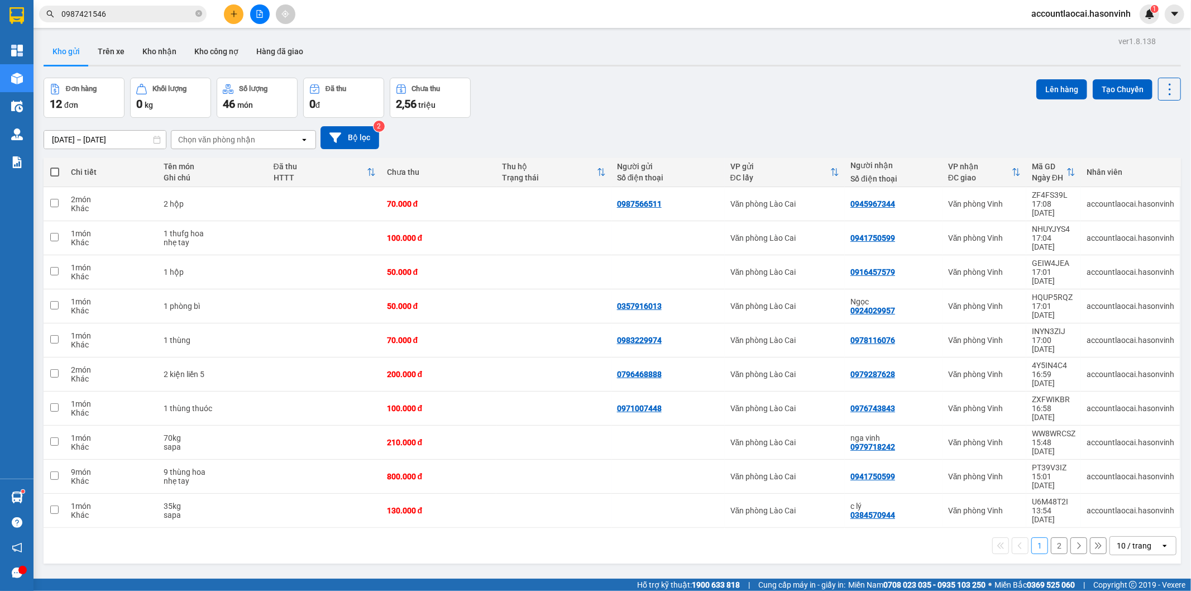
click at [1051, 537] on button "2" at bounding box center [1059, 545] width 17 height 17
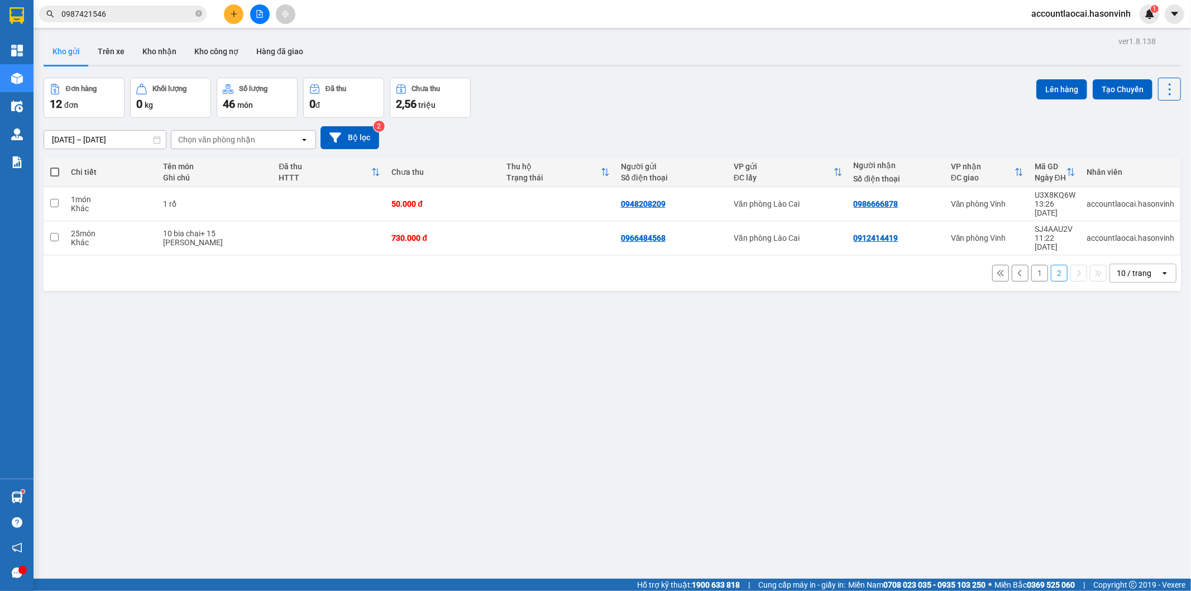
click at [1031, 265] on button "1" at bounding box center [1039, 273] width 17 height 17
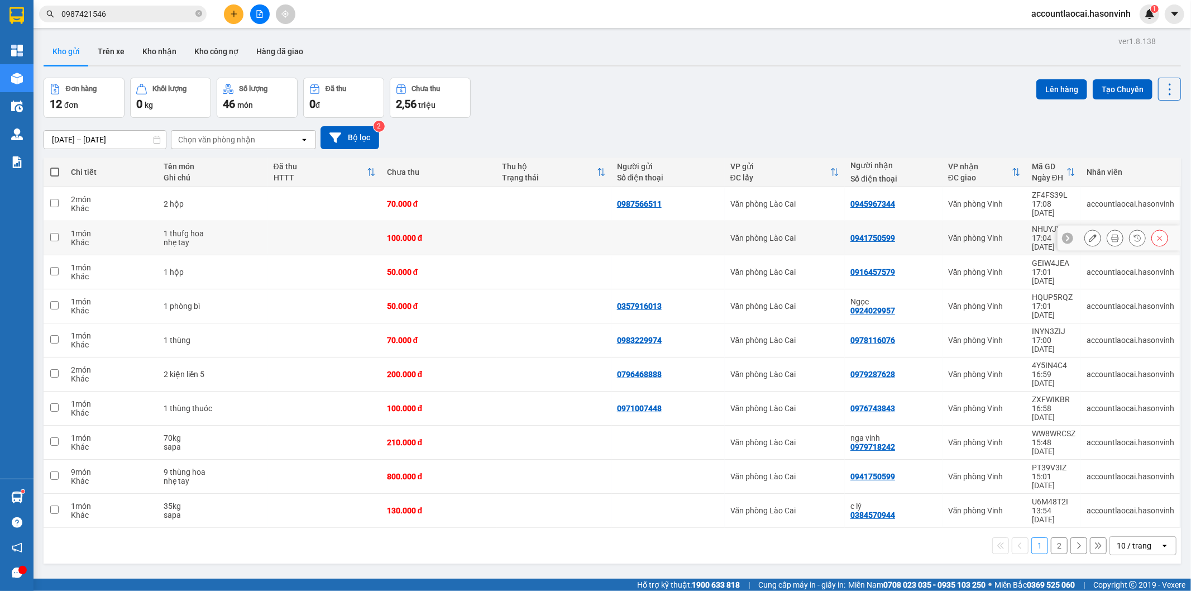
click at [342, 229] on td at bounding box center [324, 238] width 113 height 34
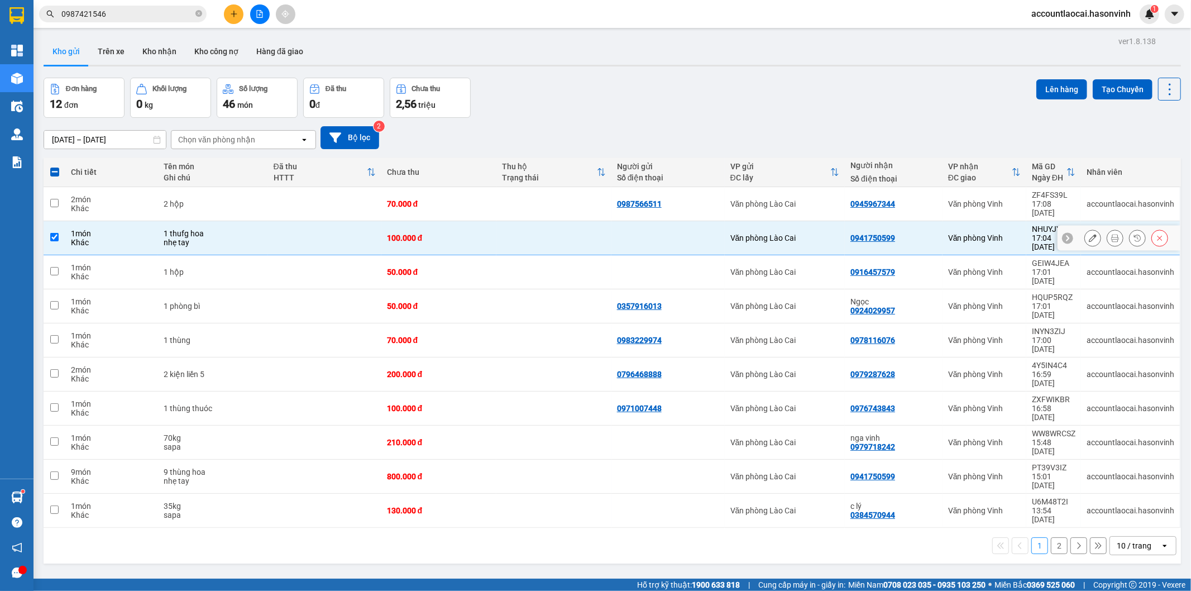
click at [342, 229] on td at bounding box center [324, 238] width 113 height 34
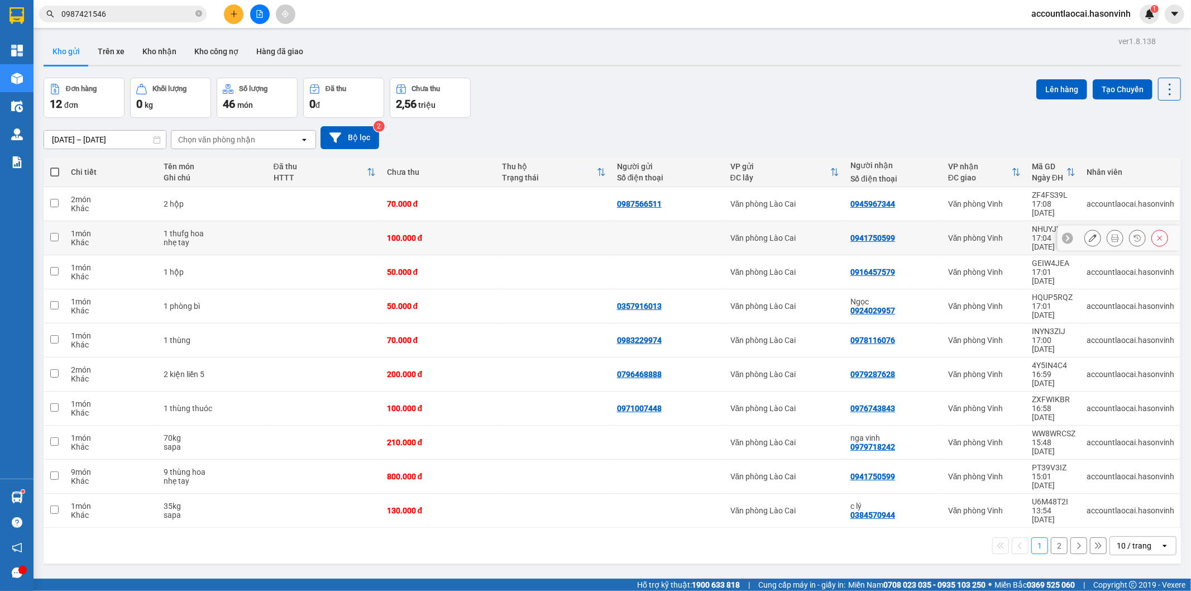
click at [264, 221] on td "1 thufg hoa nhẹ tay" at bounding box center [213, 238] width 110 height 34
checkbox input "true"
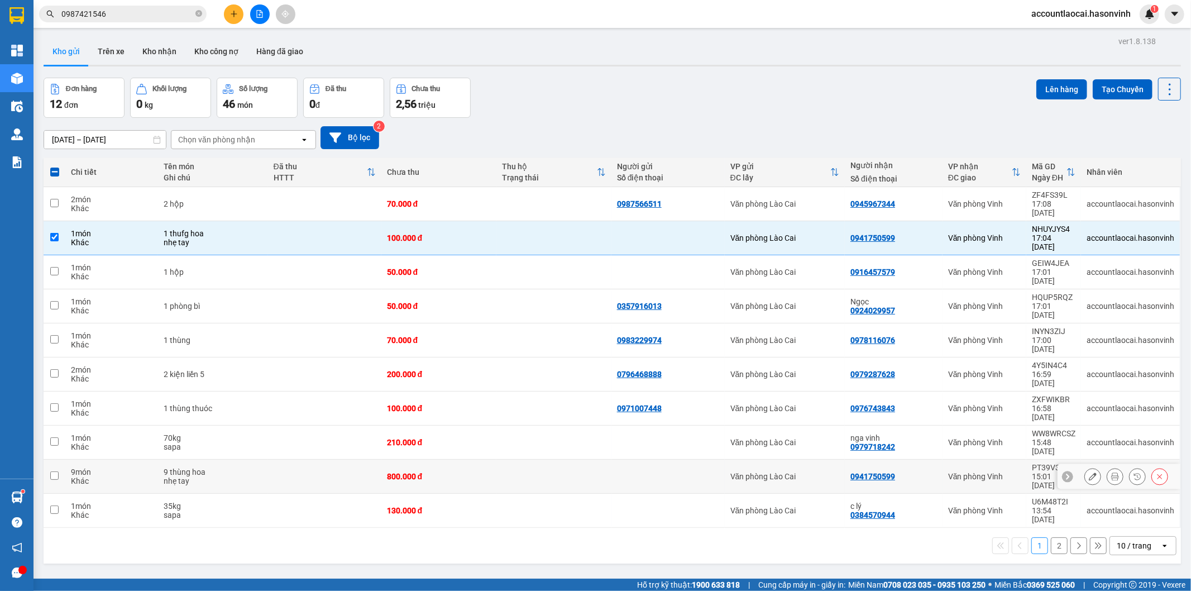
drag, startPoint x: 317, startPoint y: 401, endPoint x: 330, endPoint y: 389, distance: 18.2
click at [317, 460] on td at bounding box center [324, 477] width 113 height 34
checkbox input "true"
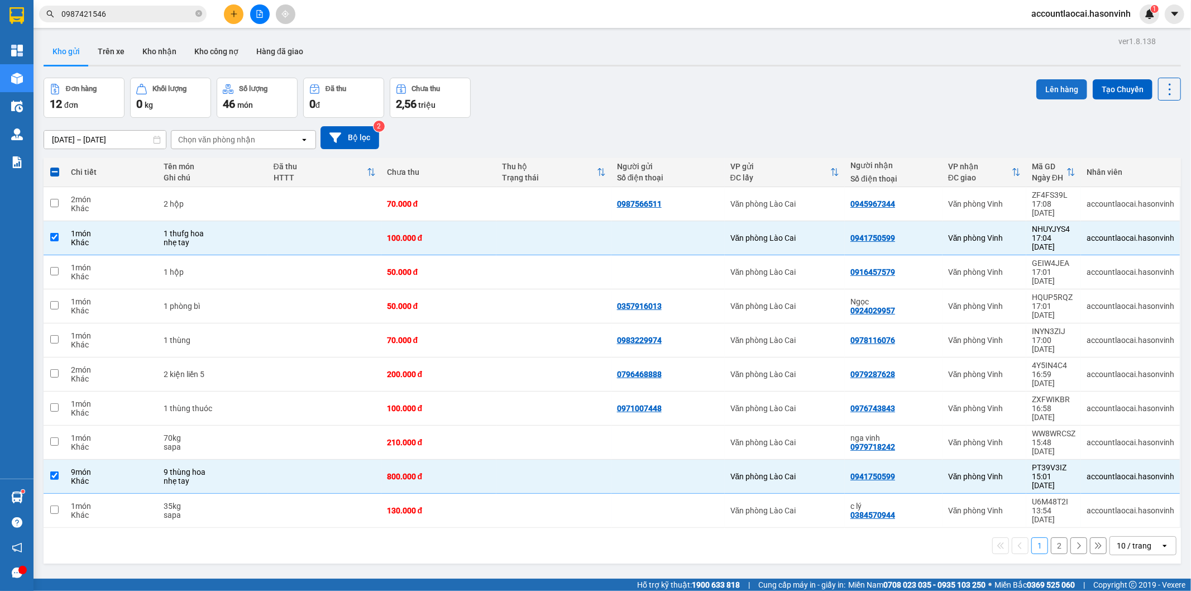
click at [1039, 85] on button "Lên hàng" at bounding box center [1061, 89] width 51 height 20
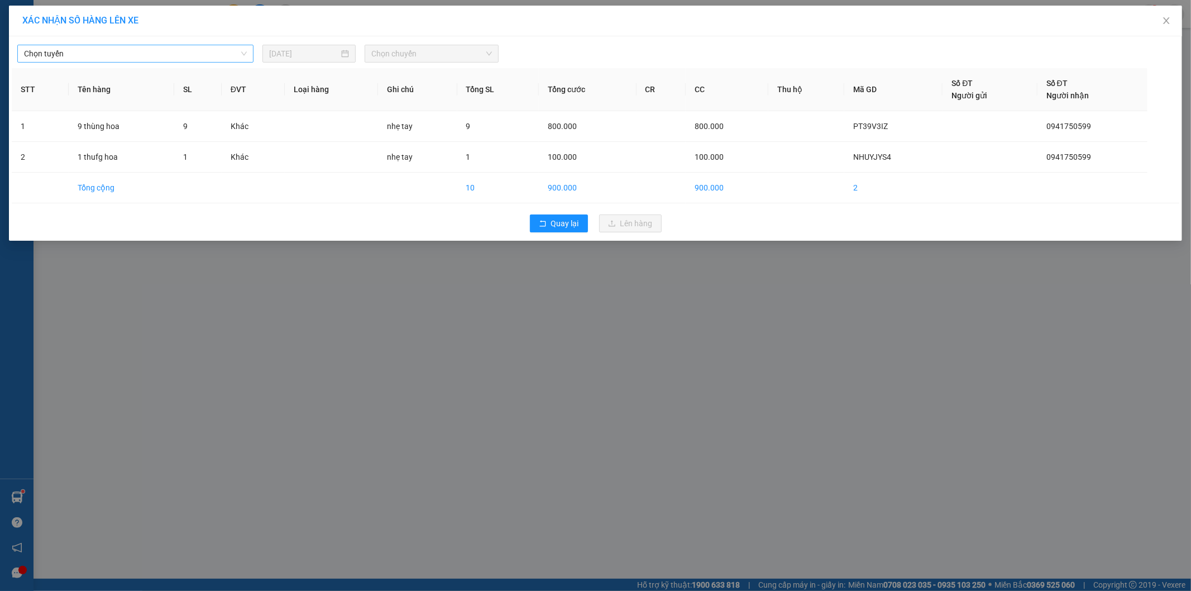
click at [151, 58] on span "Chọn tuyến" at bounding box center [135, 53] width 223 height 17
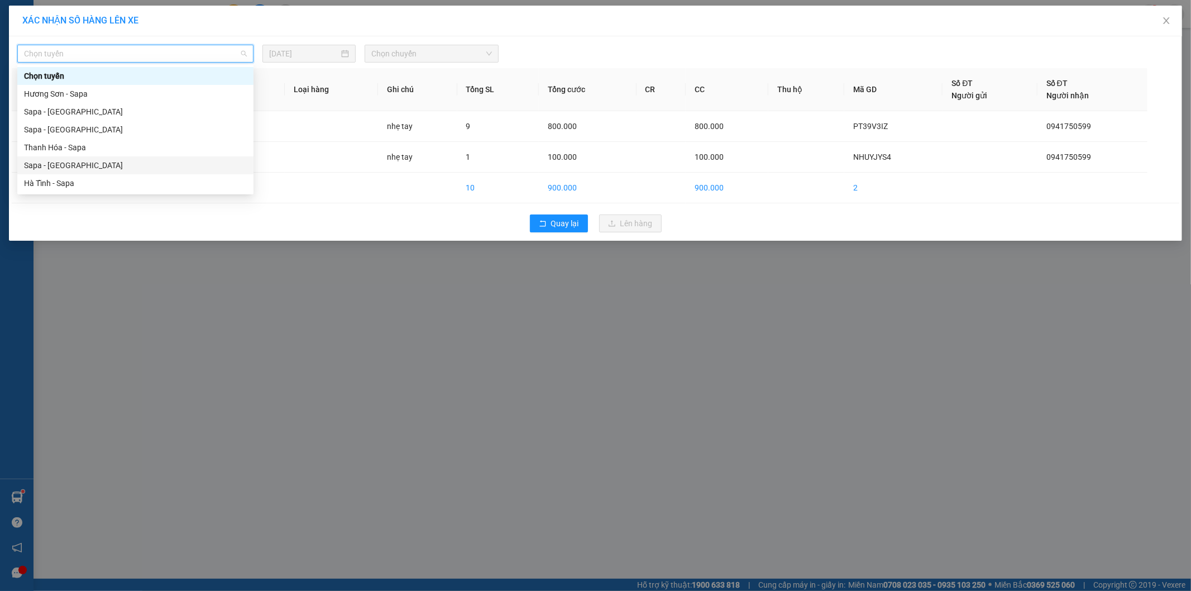
click at [93, 166] on div "Sapa - [GEOGRAPHIC_DATA]" at bounding box center [135, 165] width 223 height 12
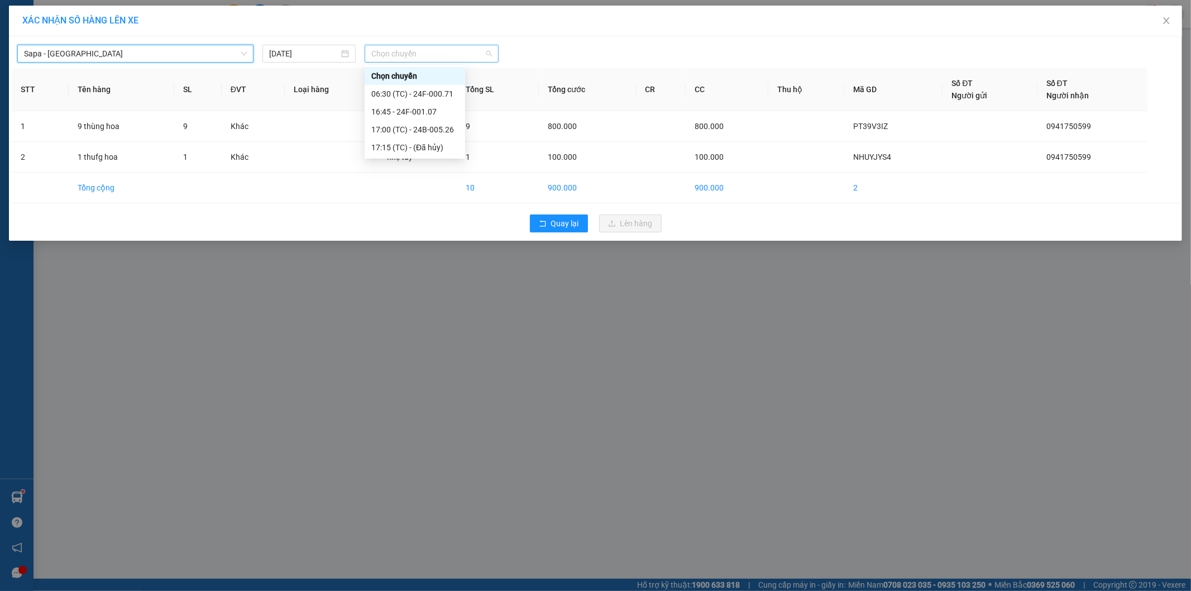
click at [425, 54] on span "Chọn chuyến" at bounding box center [431, 53] width 121 height 17
click at [422, 137] on div "17:00 (TC) - 24B-005.26" at bounding box center [415, 130] width 101 height 18
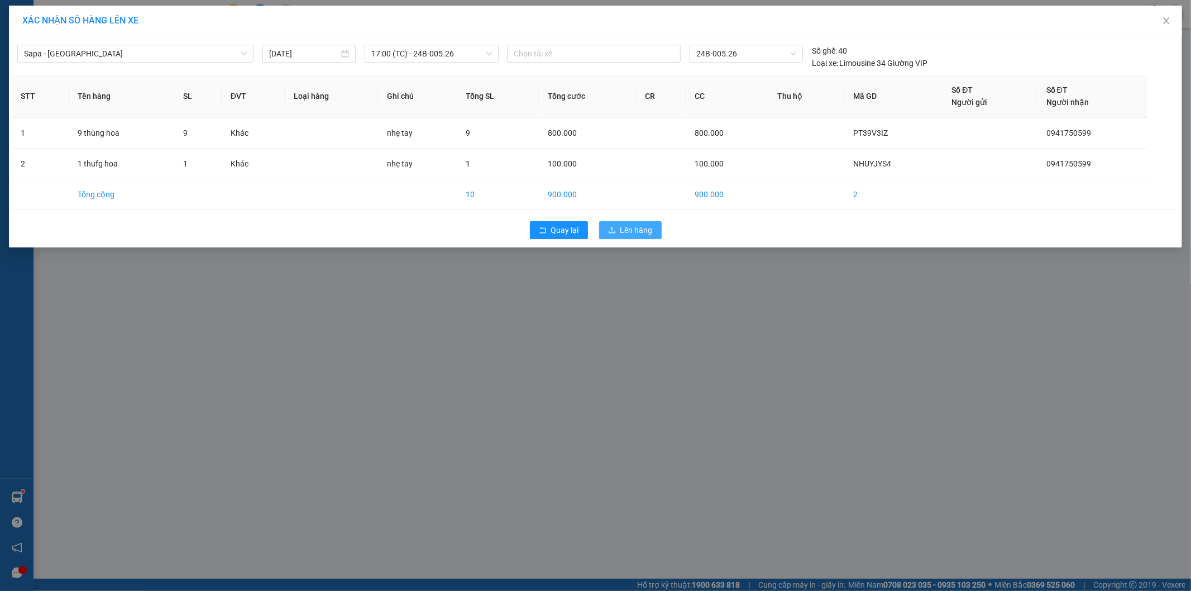
click at [645, 229] on span "Lên hàng" at bounding box center [636, 230] width 32 height 12
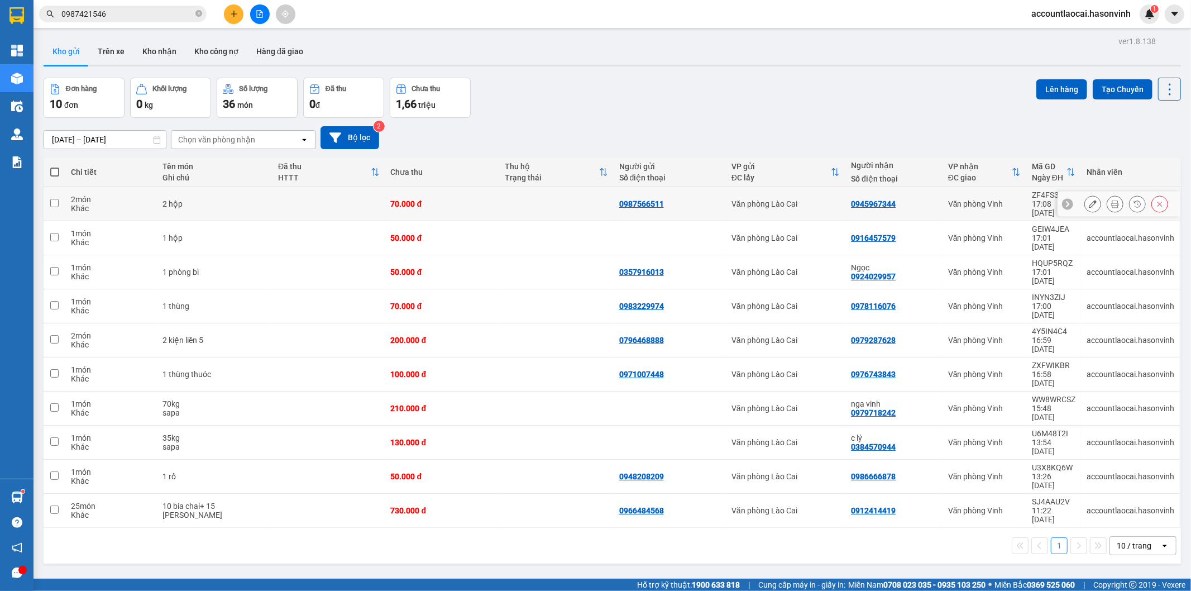
click at [190, 199] on div "2 hộp" at bounding box center [214, 203] width 104 height 9
checkbox input "true"
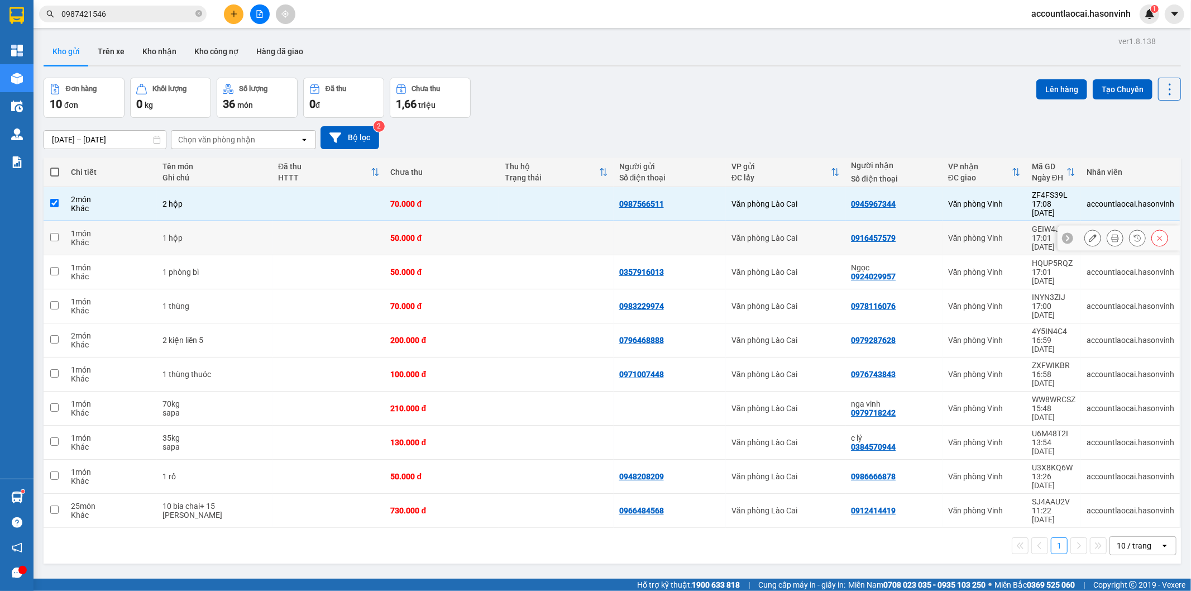
click at [171, 231] on td "1 hộp" at bounding box center [215, 238] width 116 height 34
checkbox input "true"
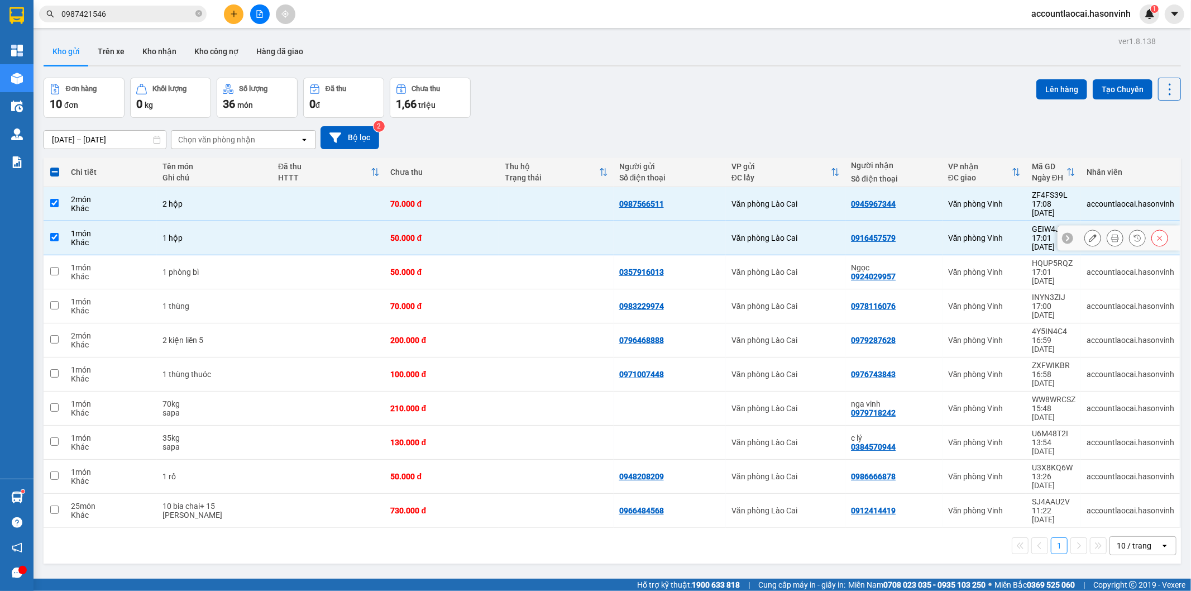
click at [171, 257] on td "1 phòng bì" at bounding box center [215, 272] width 116 height 34
checkbox input "true"
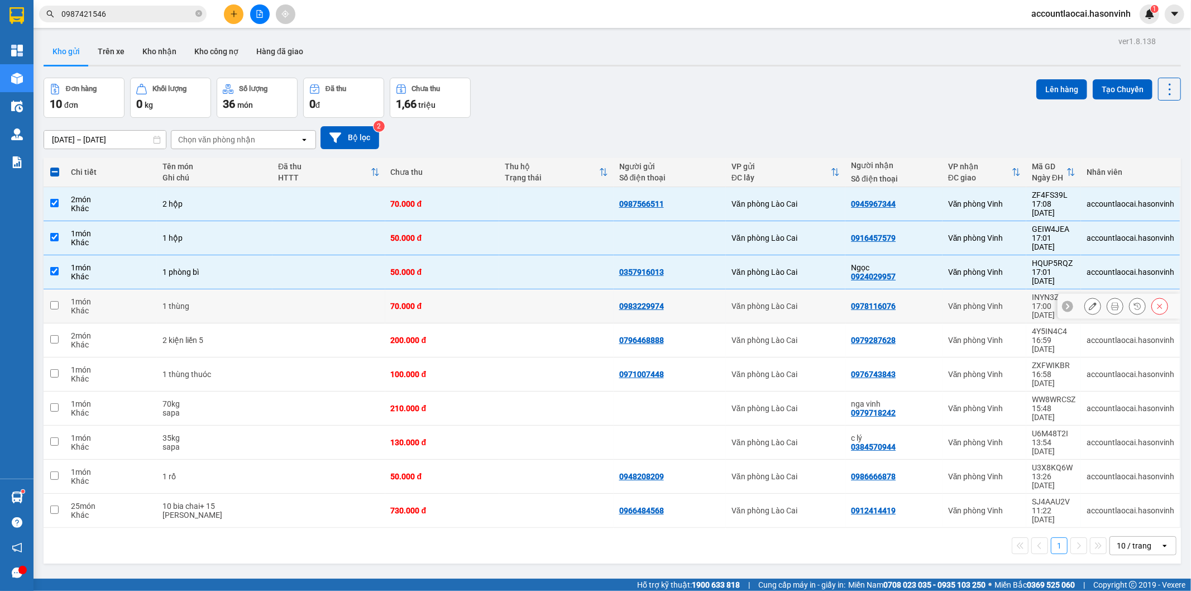
click at [166, 323] on td "2 kiện liền 5" at bounding box center [215, 340] width 116 height 34
checkbox input "true"
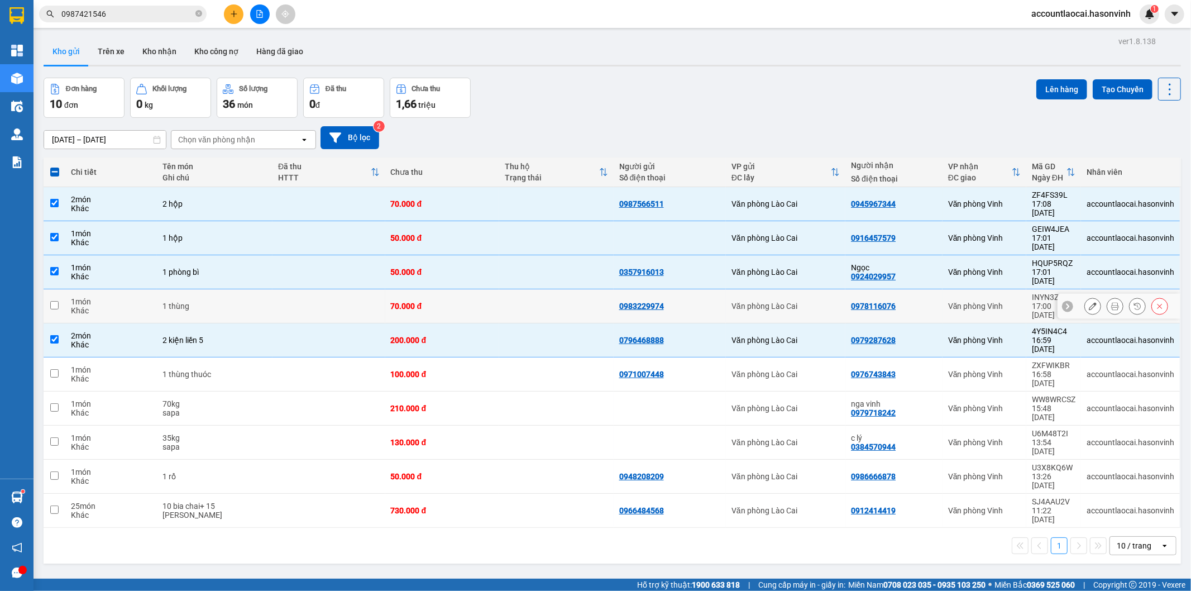
click at [165, 302] on div "1 thùng" at bounding box center [214, 306] width 104 height 9
checkbox input "true"
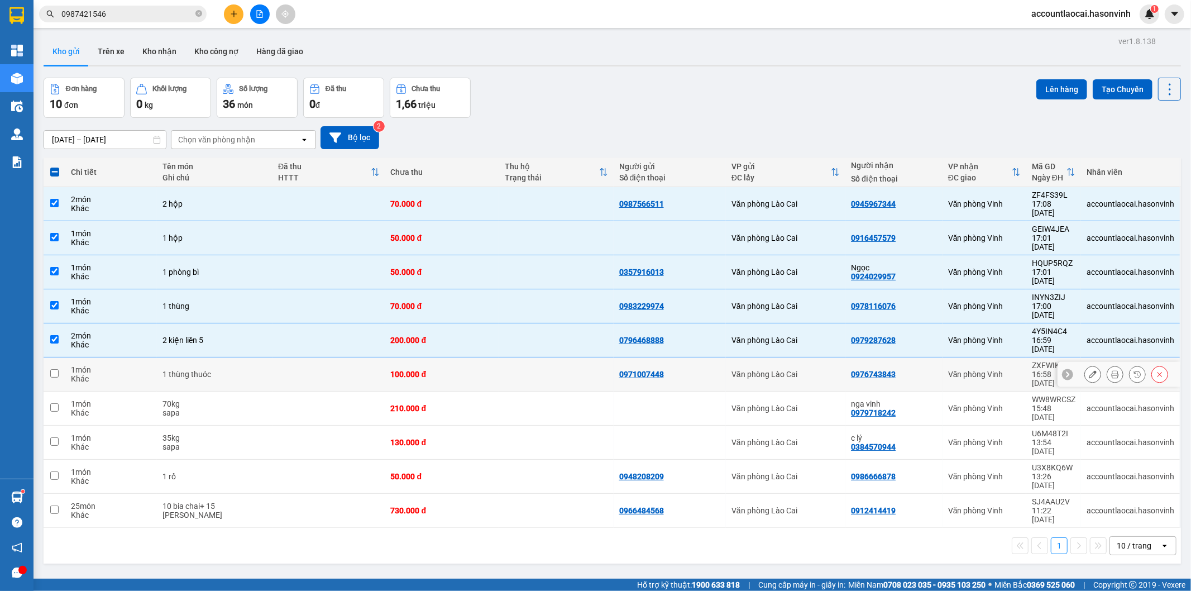
click at [170, 357] on td "1 thùng thuóc" at bounding box center [215, 374] width 116 height 34
checkbox input "true"
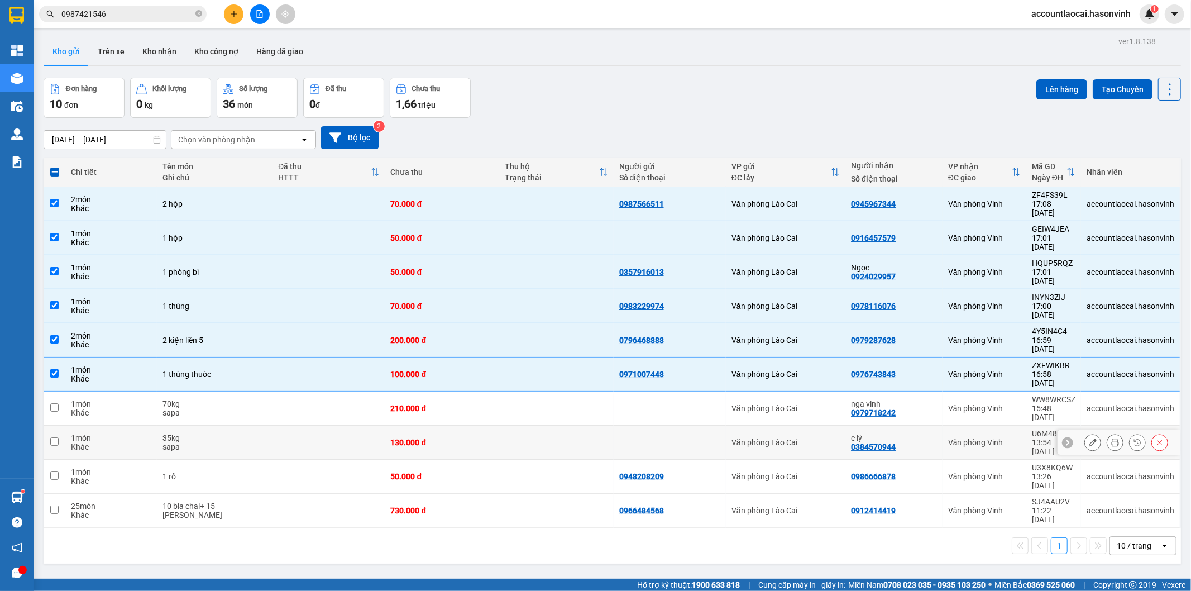
click at [190, 425] on td "35kg sapa" at bounding box center [215, 442] width 116 height 34
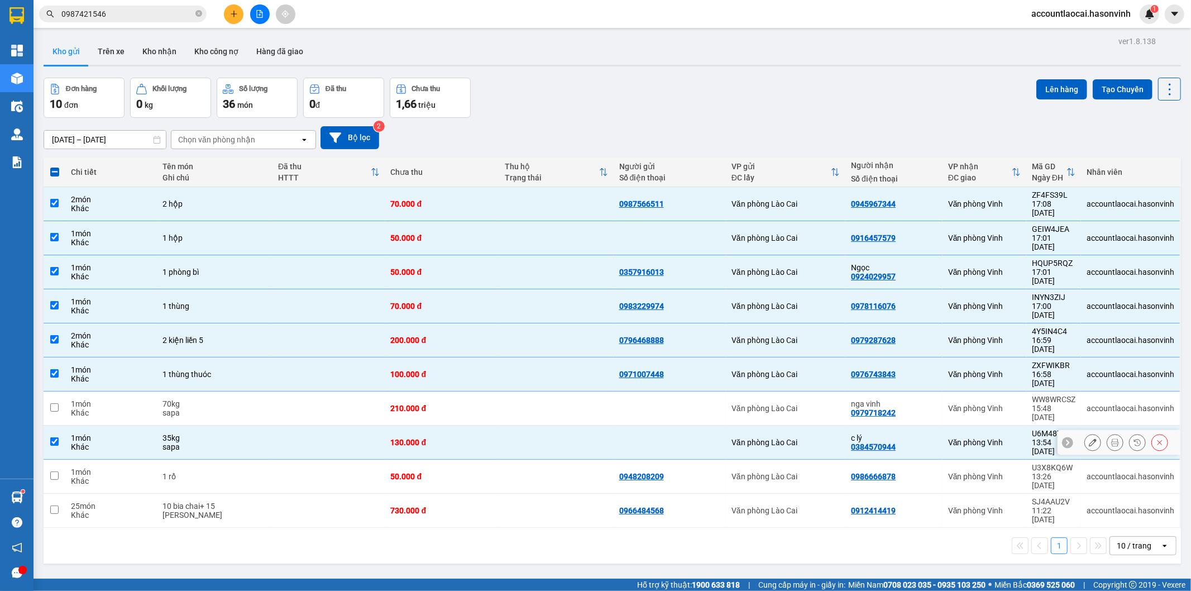
click at [180, 442] on div "sapa" at bounding box center [214, 446] width 104 height 9
checkbox input "false"
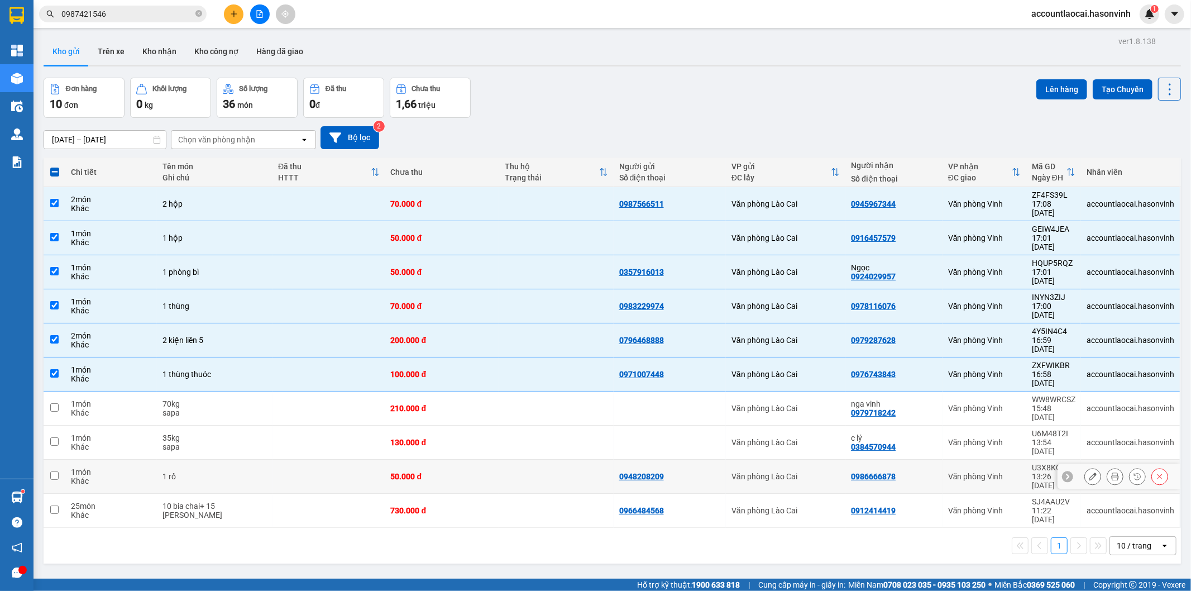
click at [181, 472] on div "1 rổ" at bounding box center [214, 476] width 104 height 9
checkbox input "true"
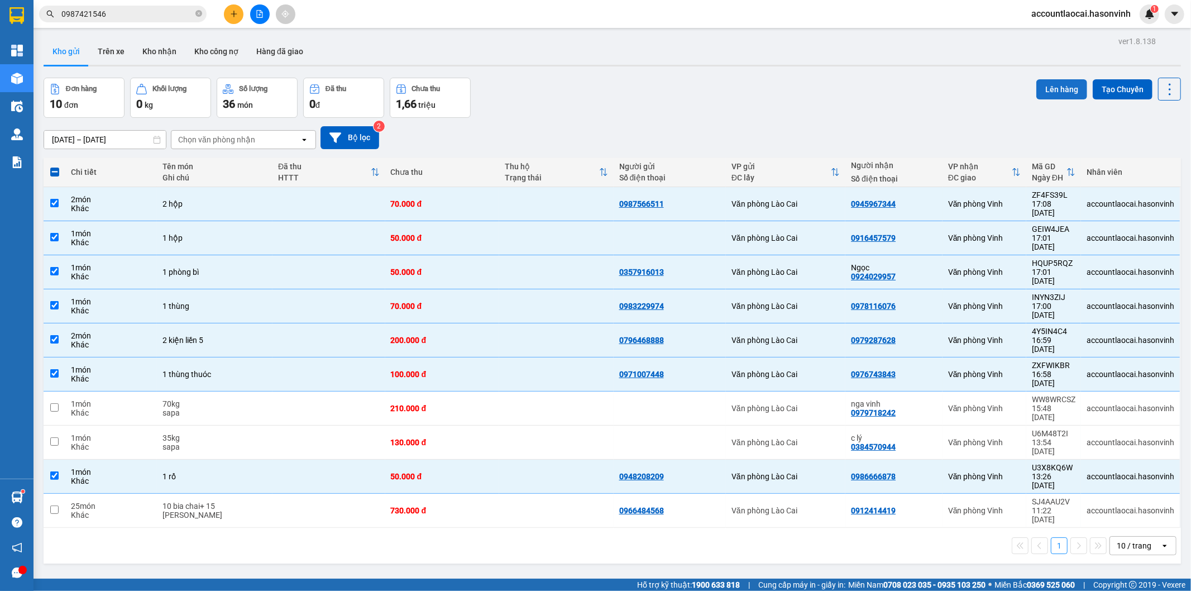
click at [1063, 97] on button "Lên hàng" at bounding box center [1061, 89] width 51 height 20
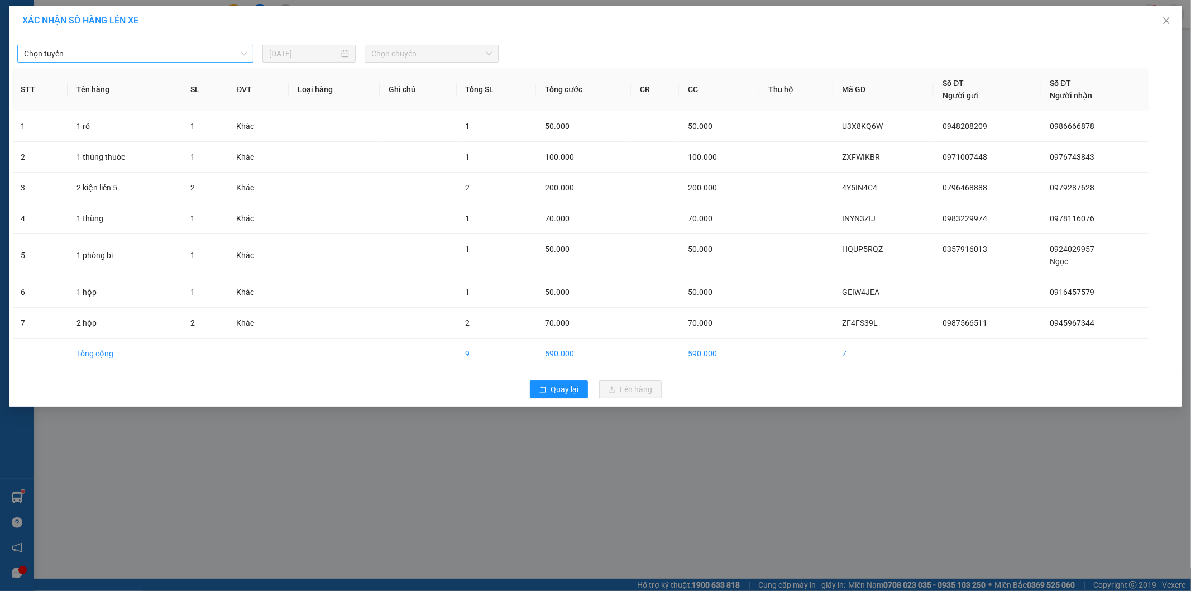
click at [105, 56] on span "Chọn tuyến" at bounding box center [135, 53] width 223 height 17
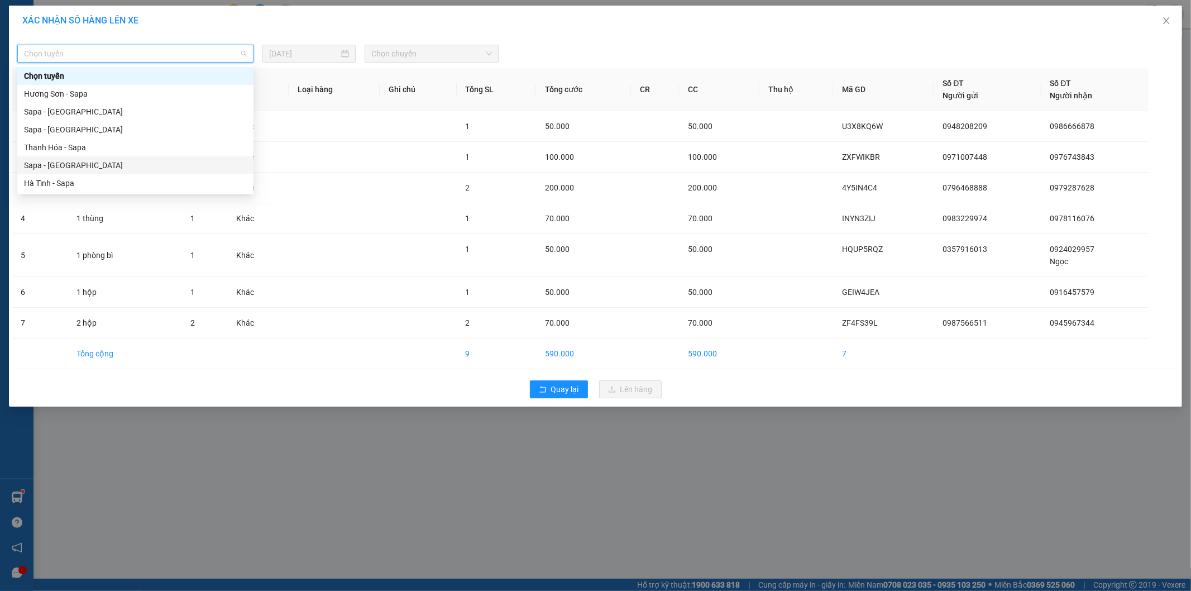
click at [79, 164] on div "Sapa - [GEOGRAPHIC_DATA]" at bounding box center [135, 165] width 223 height 12
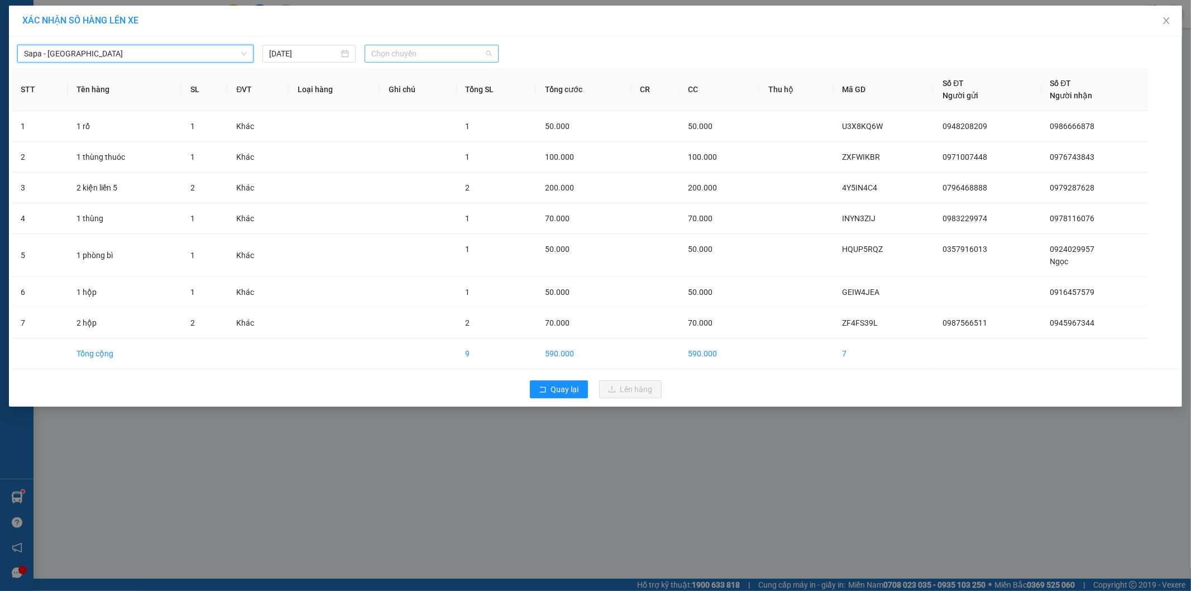
click at [410, 47] on span "Chọn chuyến" at bounding box center [431, 53] width 121 height 17
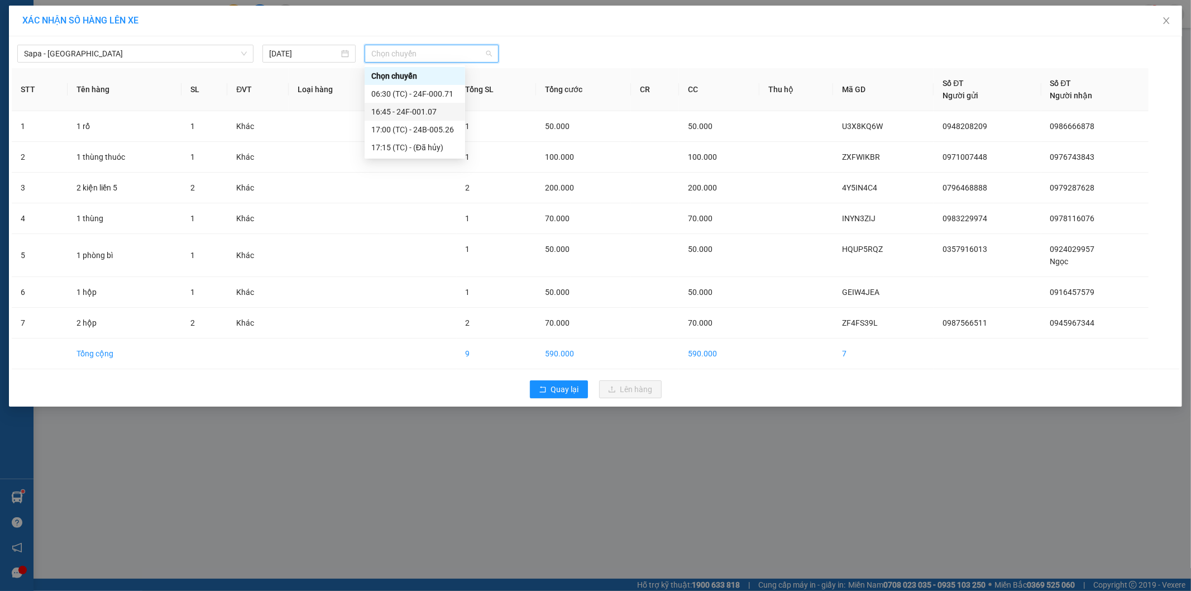
click at [438, 112] on div "16:45 - 24F-001.07" at bounding box center [414, 112] width 87 height 12
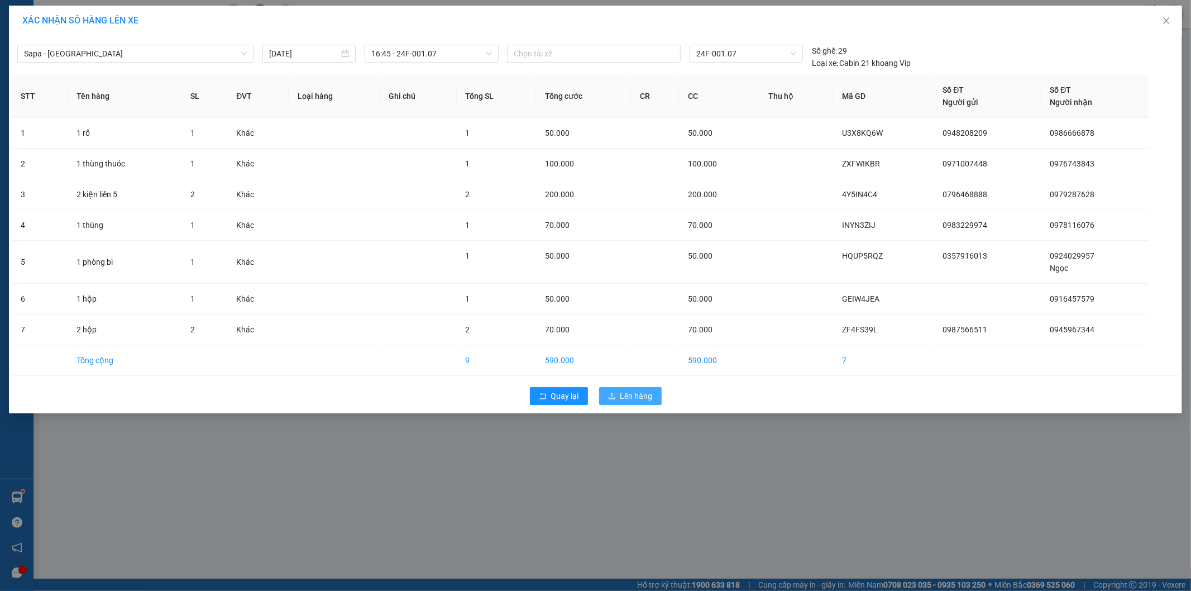
click at [644, 390] on span "Lên hàng" at bounding box center [636, 396] width 32 height 12
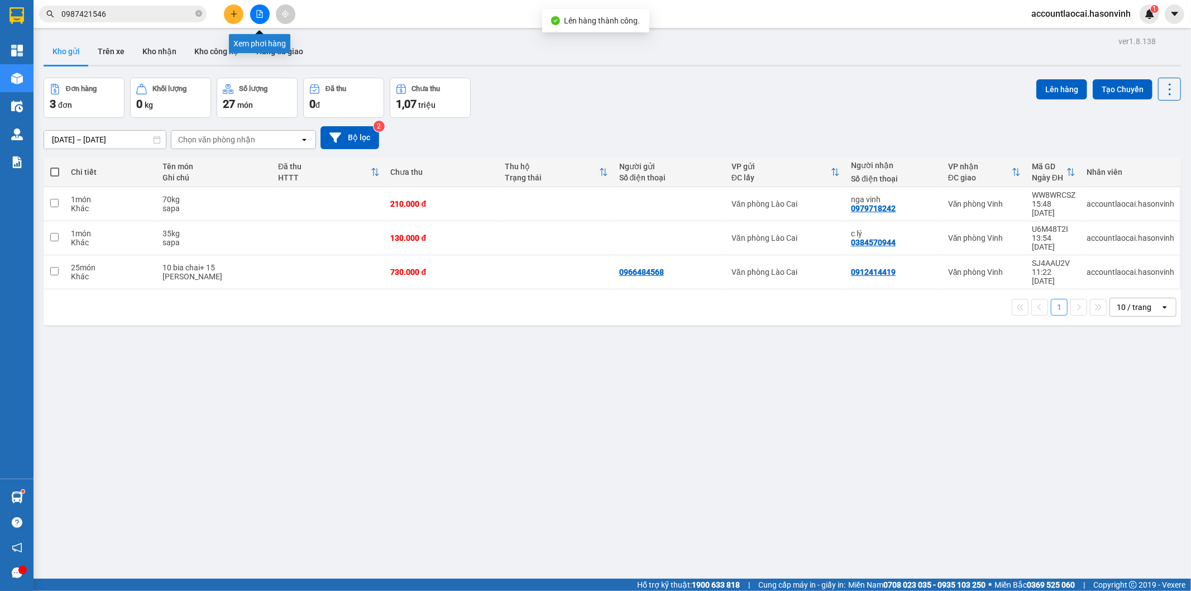
click at [250, 11] on button at bounding box center [260, 14] width 20 height 20
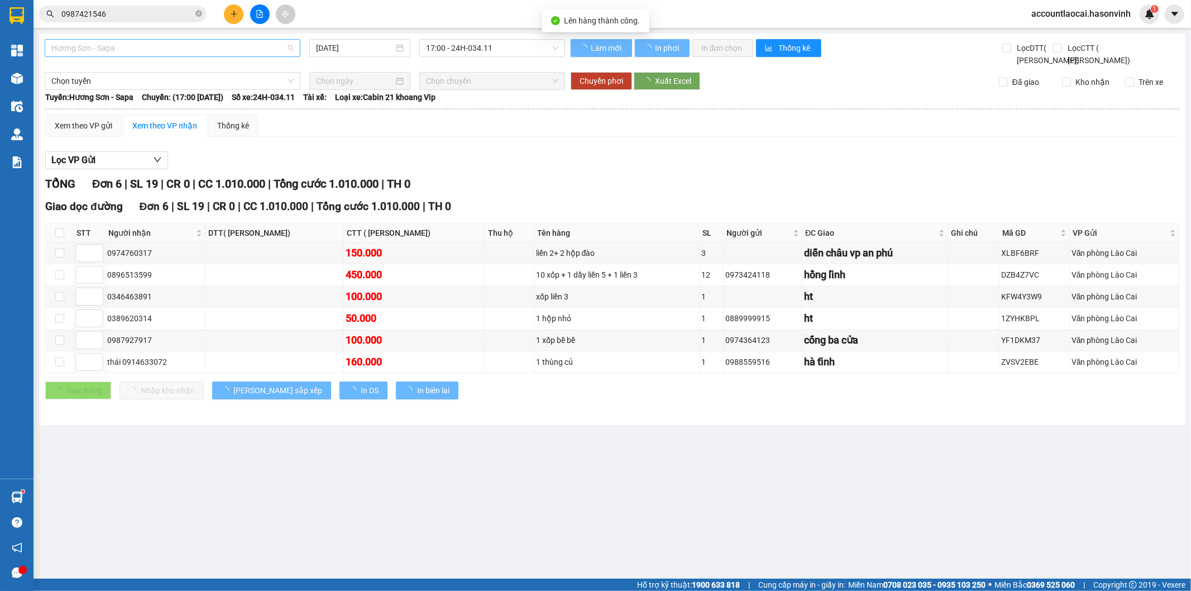
click at [164, 56] on div "Hương Sơn - Sapa" at bounding box center [173, 48] width 256 height 18
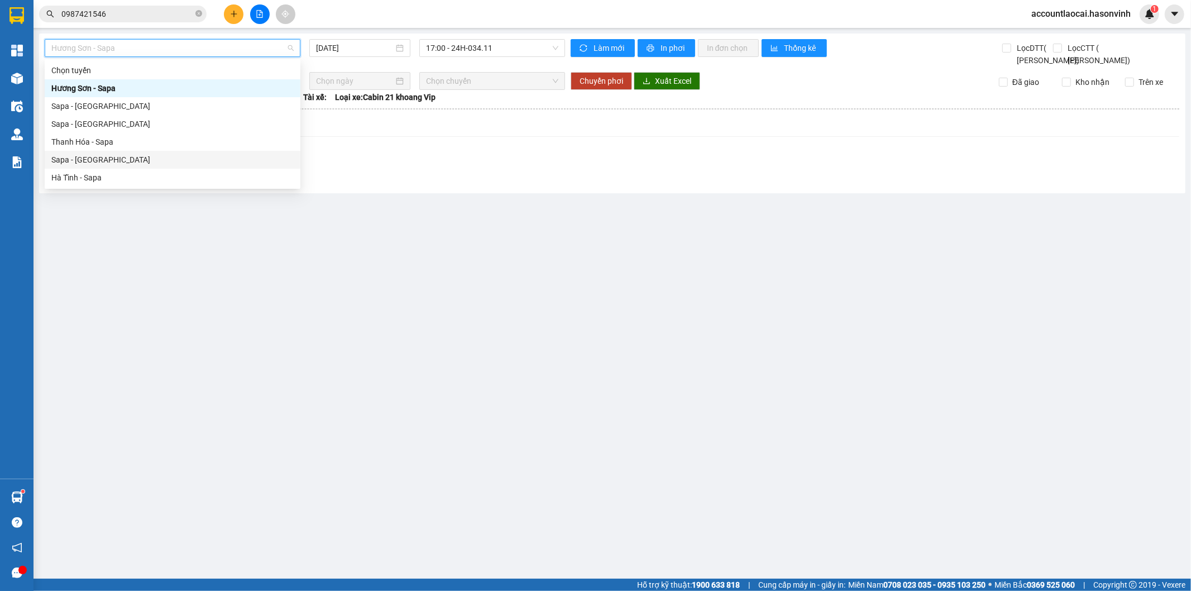
click at [105, 156] on div "Sapa - [GEOGRAPHIC_DATA]" at bounding box center [172, 160] width 242 height 12
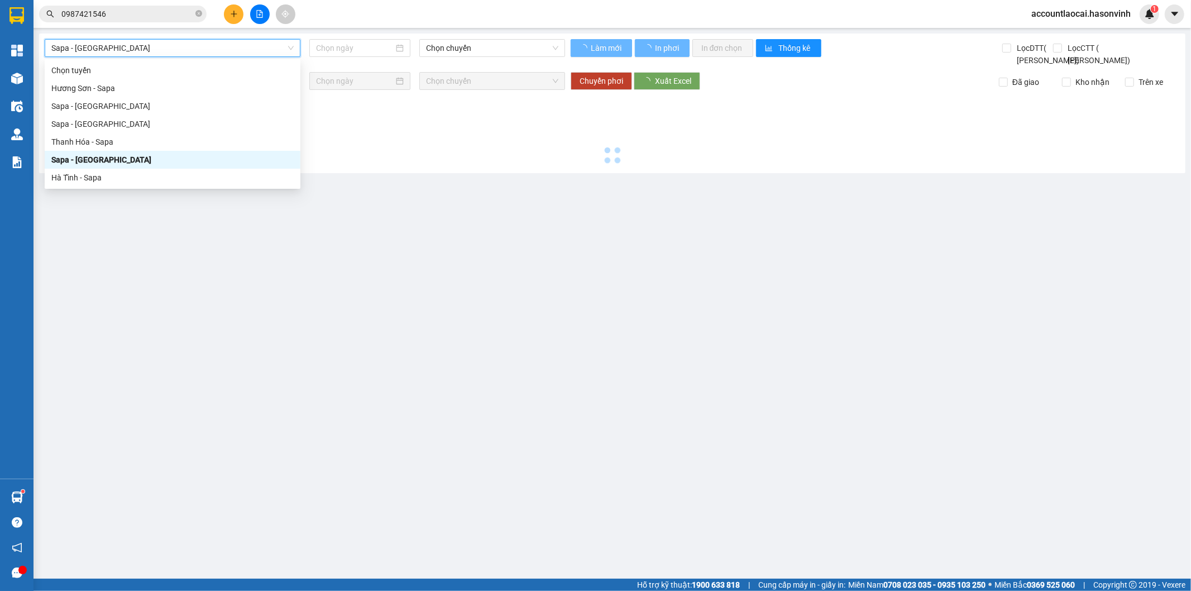
type input "[DATE]"
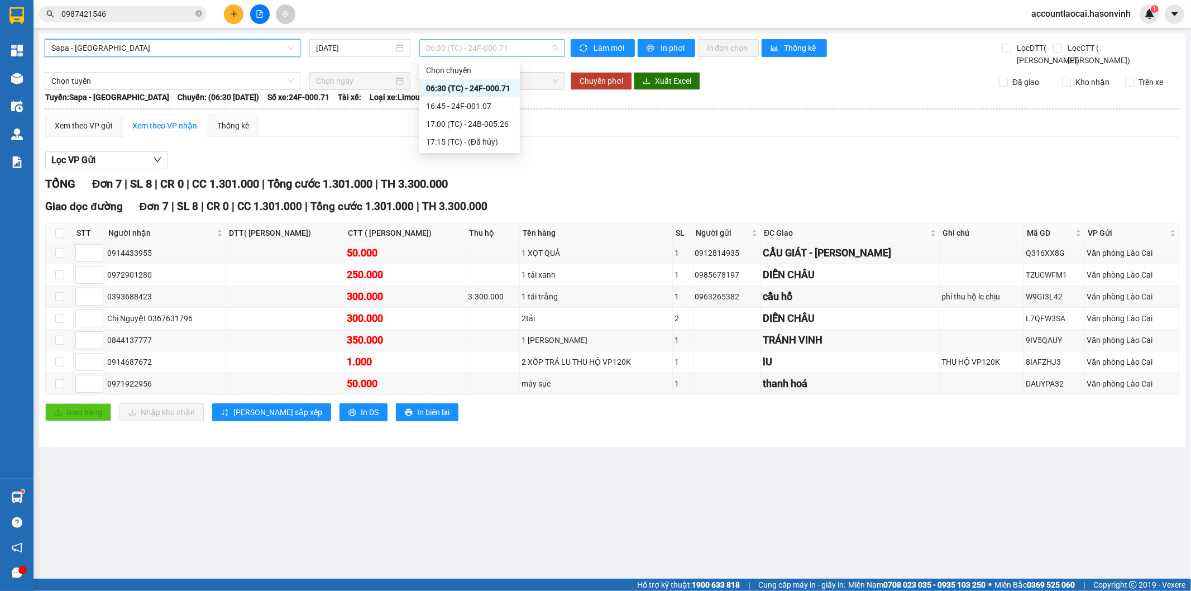
click at [465, 53] on span "06:30 (TC) - 24F-000.71" at bounding box center [492, 48] width 132 height 17
click at [462, 111] on div "16:45 - 24F-001.07" at bounding box center [469, 106] width 87 height 12
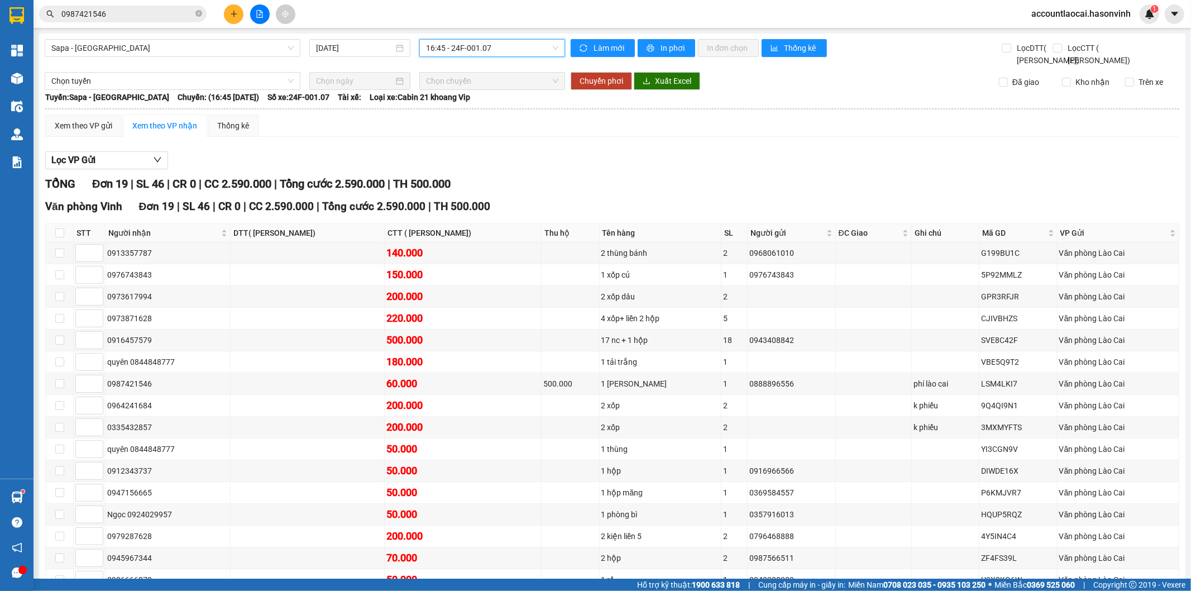
click at [489, 54] on span "16:45 - 24F-001.07" at bounding box center [492, 48] width 132 height 17
click at [478, 127] on div "17:00 (TC) - 24B-005.26" at bounding box center [466, 124] width 87 height 12
